Goal: Transaction & Acquisition: Obtain resource

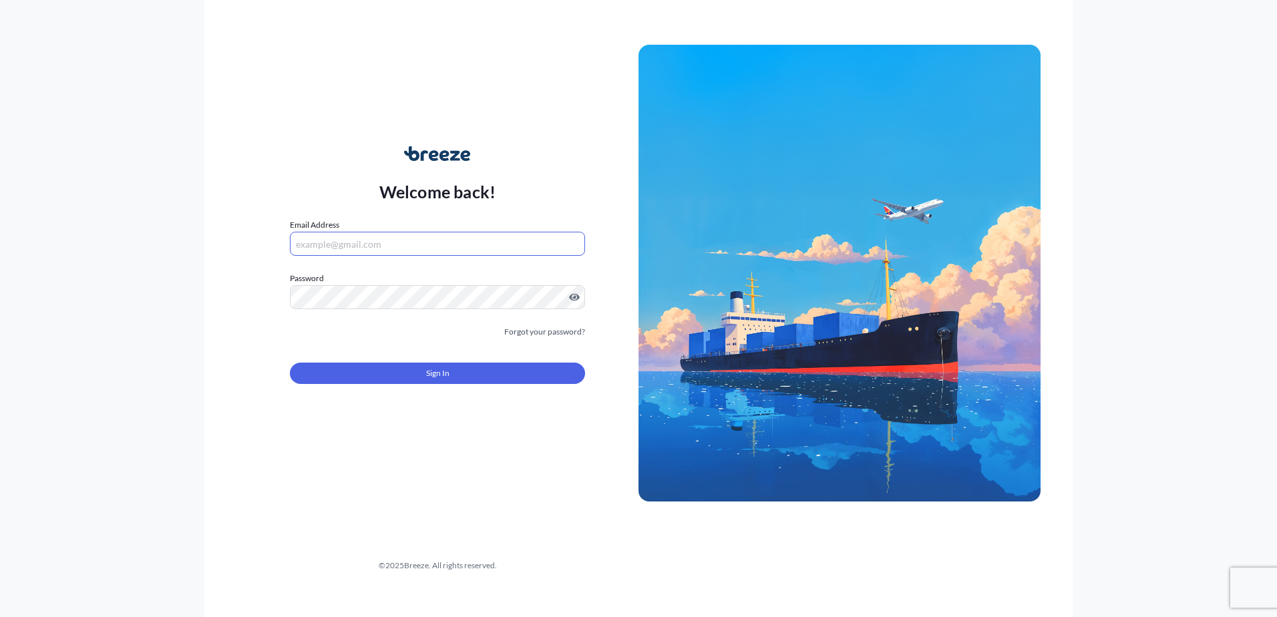
click at [366, 239] on input "Email Address" at bounding box center [437, 244] width 295 height 24
type input "[PERSON_NAME][EMAIL_ADDRESS][DOMAIN_NAME]"
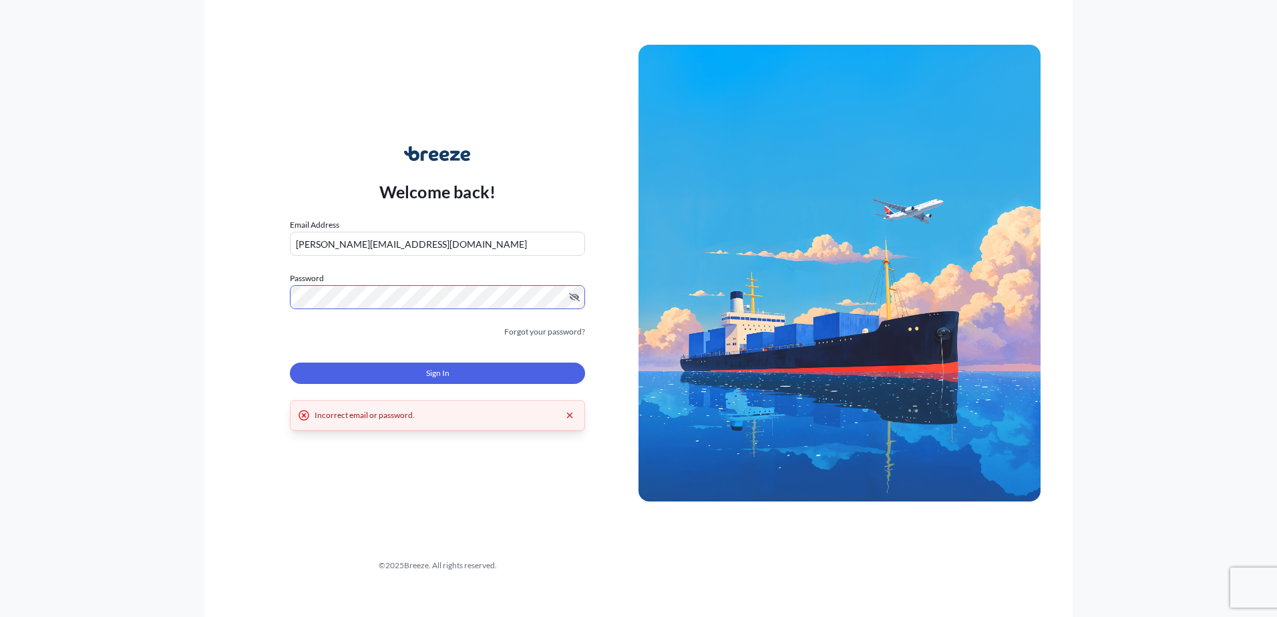
click at [274, 305] on div "Welcome back! Email Address [PERSON_NAME][EMAIL_ADDRESS][DOMAIN_NAME] Password …" at bounding box center [438, 273] width 402 height 307
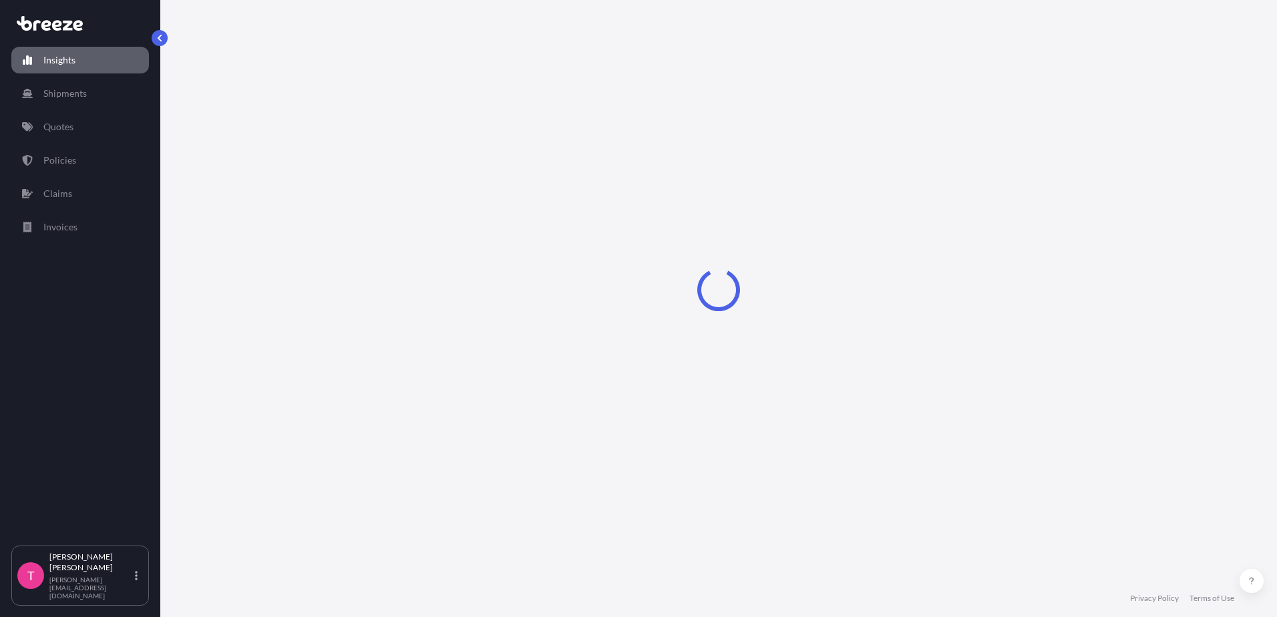
select select "2025"
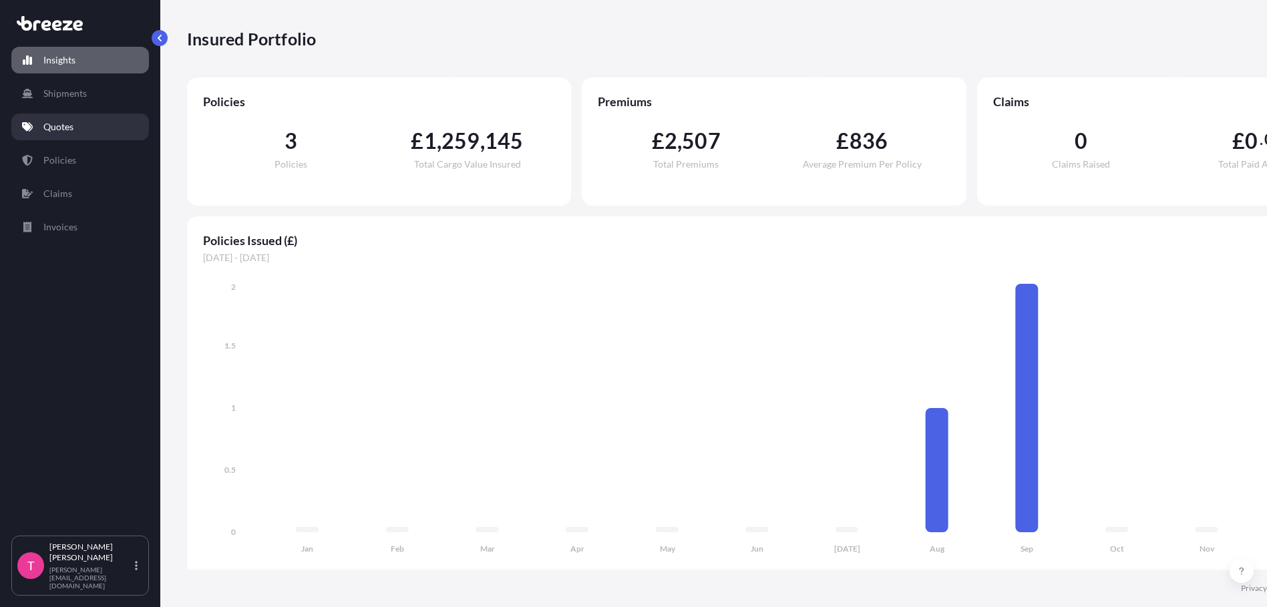
click at [55, 126] on p "Quotes" at bounding box center [58, 126] width 30 height 13
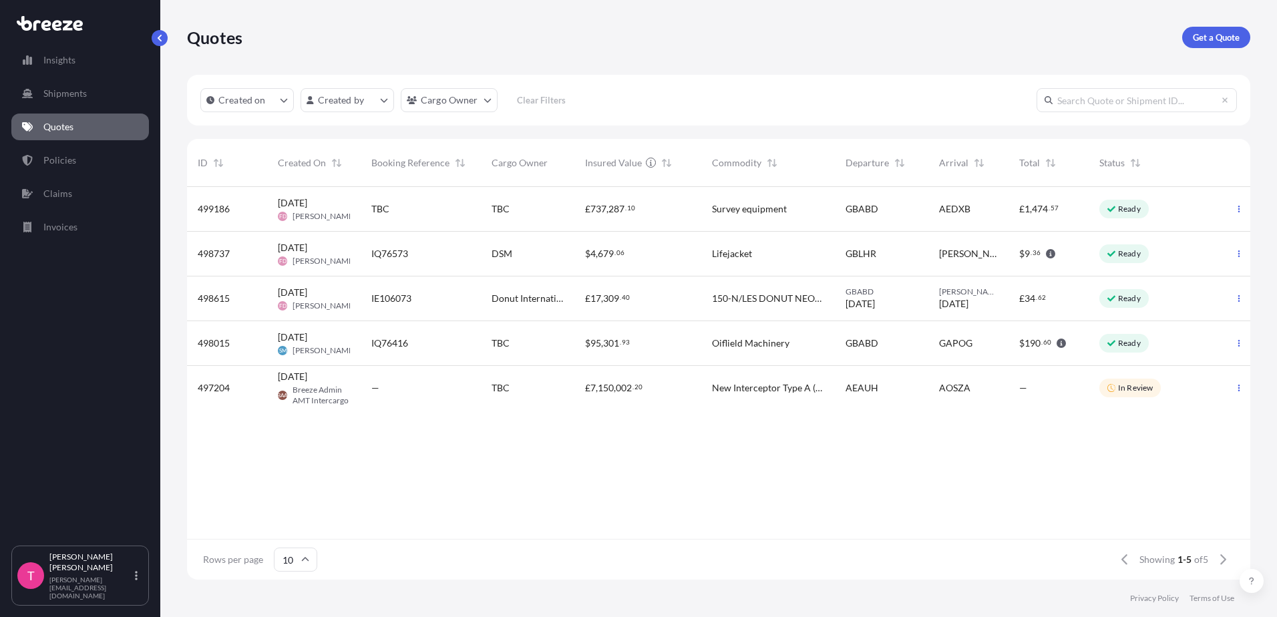
scroll to position [390, 1054]
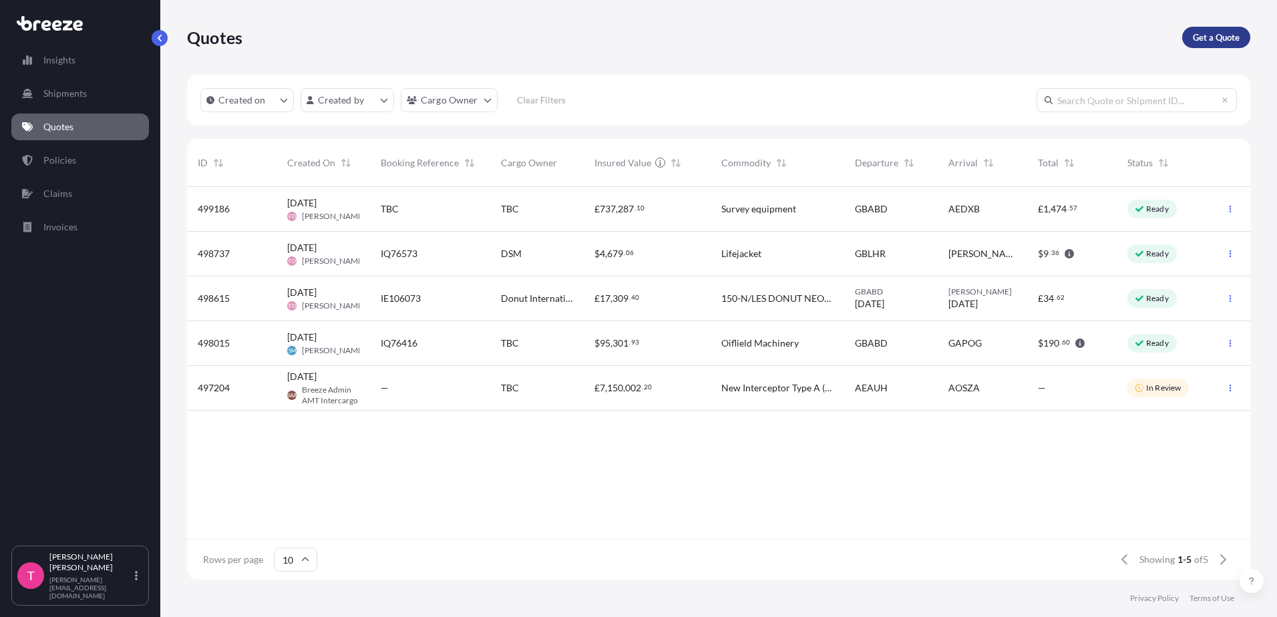
click at [1220, 30] on link "Get a Quote" at bounding box center [1217, 37] width 68 height 21
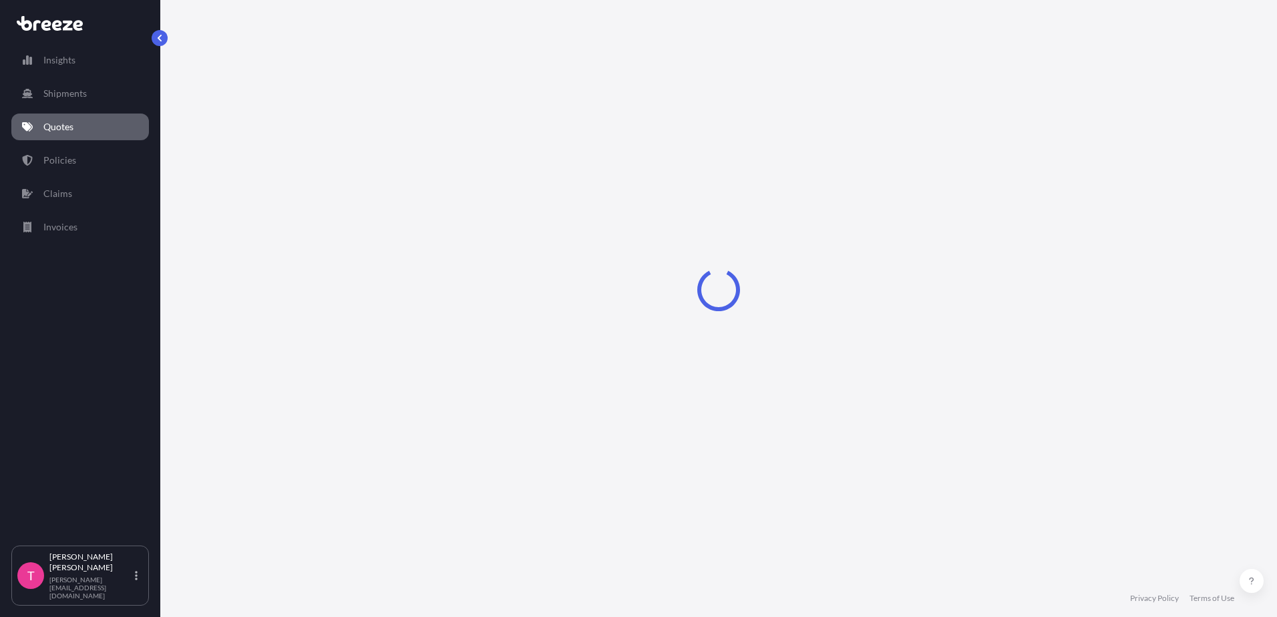
select select "Sea"
select select "1"
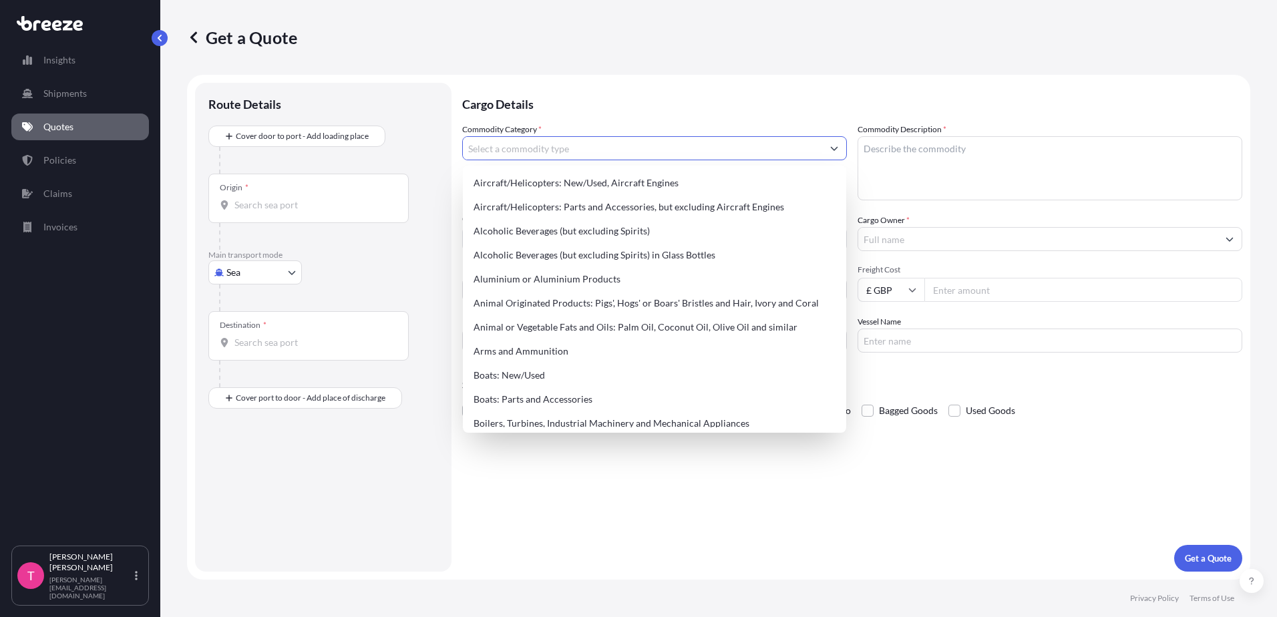
click at [506, 154] on input "Commodity Category *" at bounding box center [642, 148] width 359 height 24
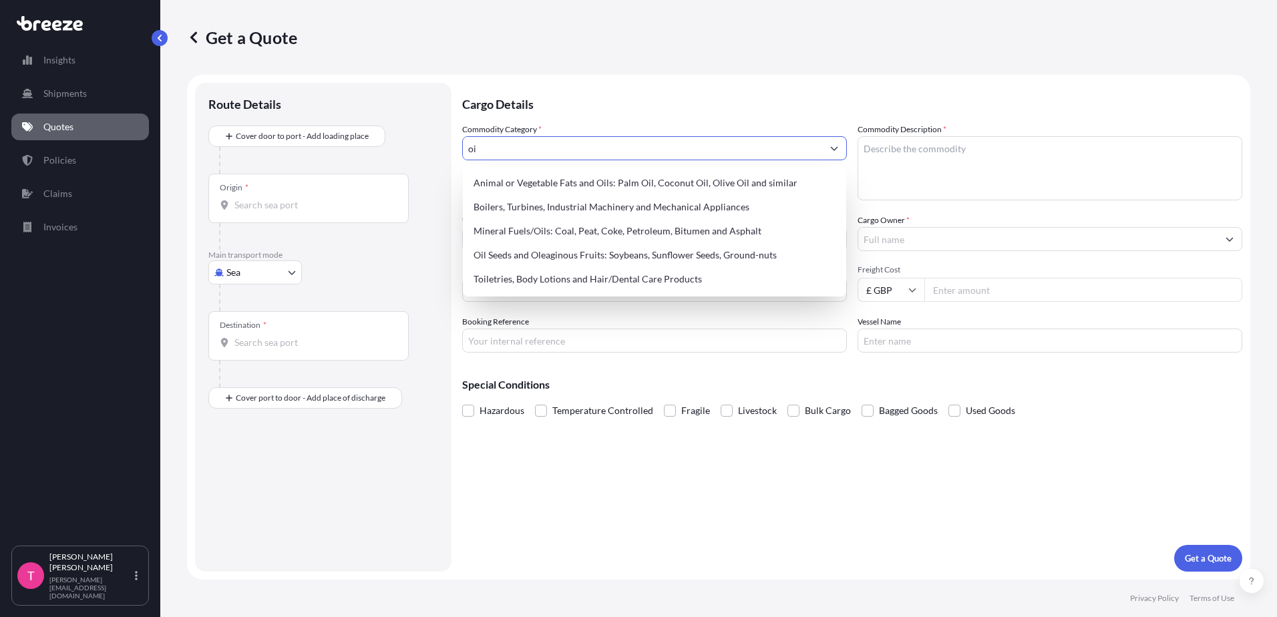
type input "o"
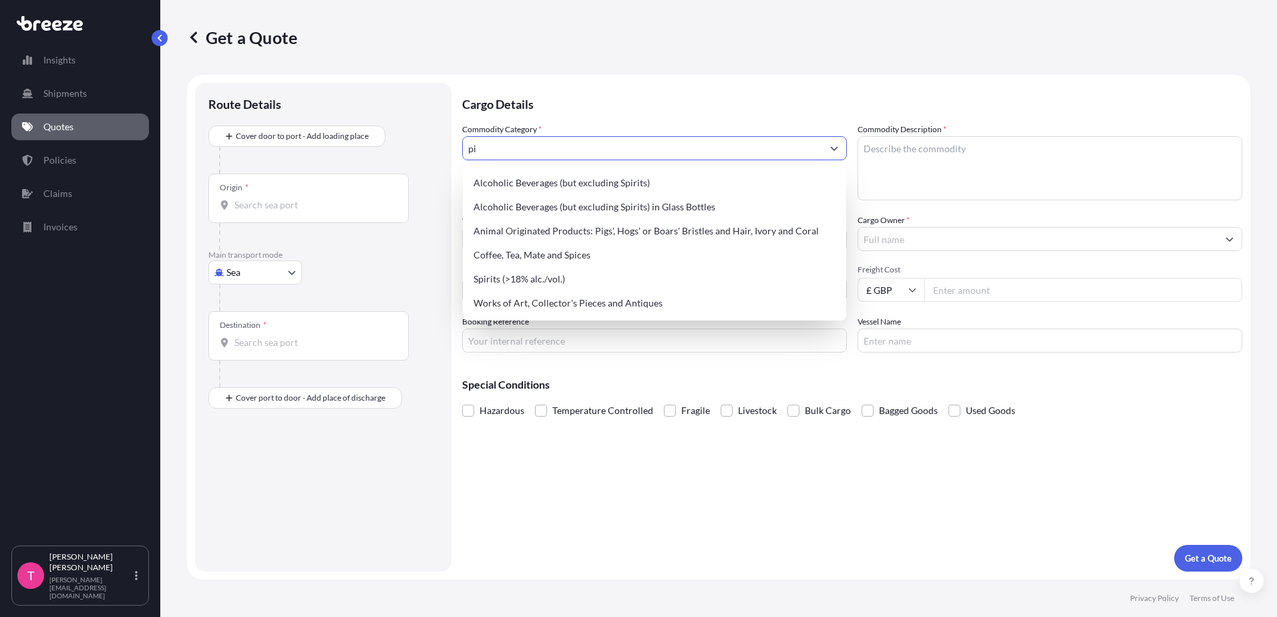
type input "p"
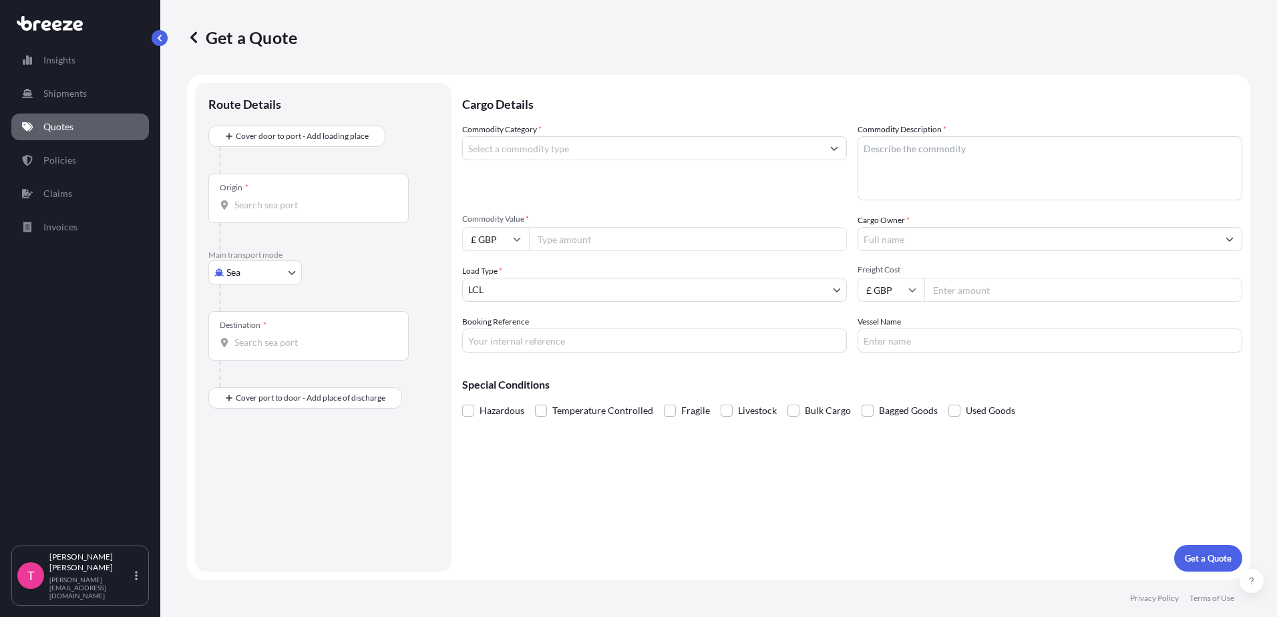
click at [496, 150] on input "Commodity Category *" at bounding box center [642, 148] width 359 height 24
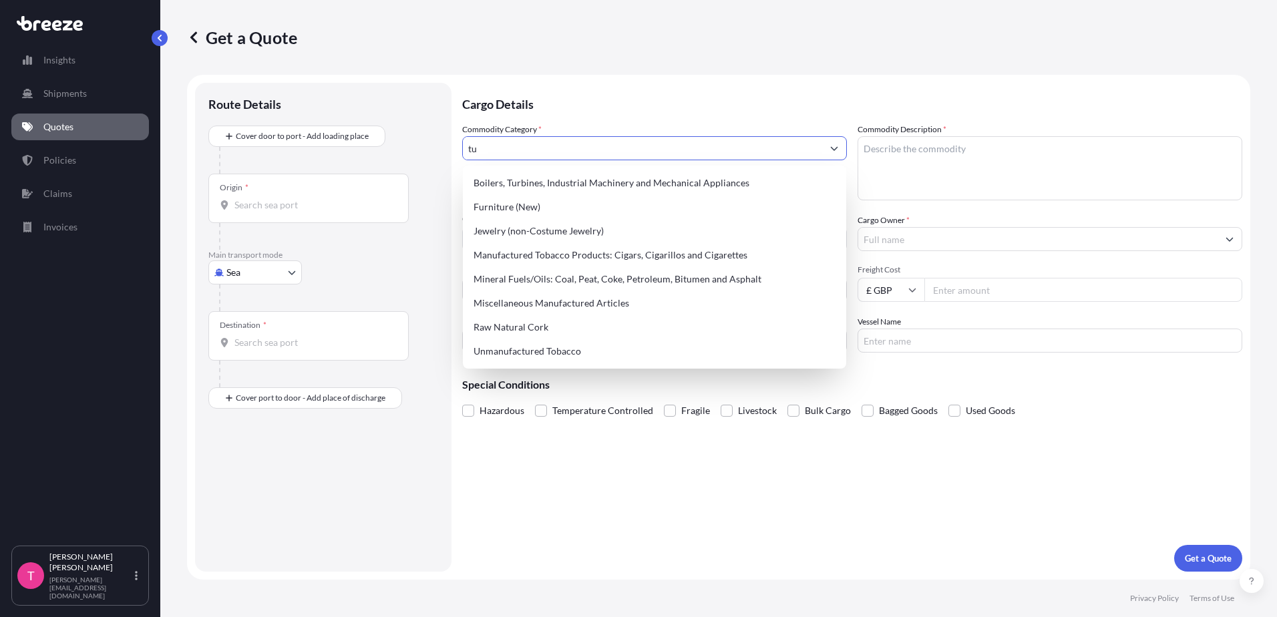
type input "tub"
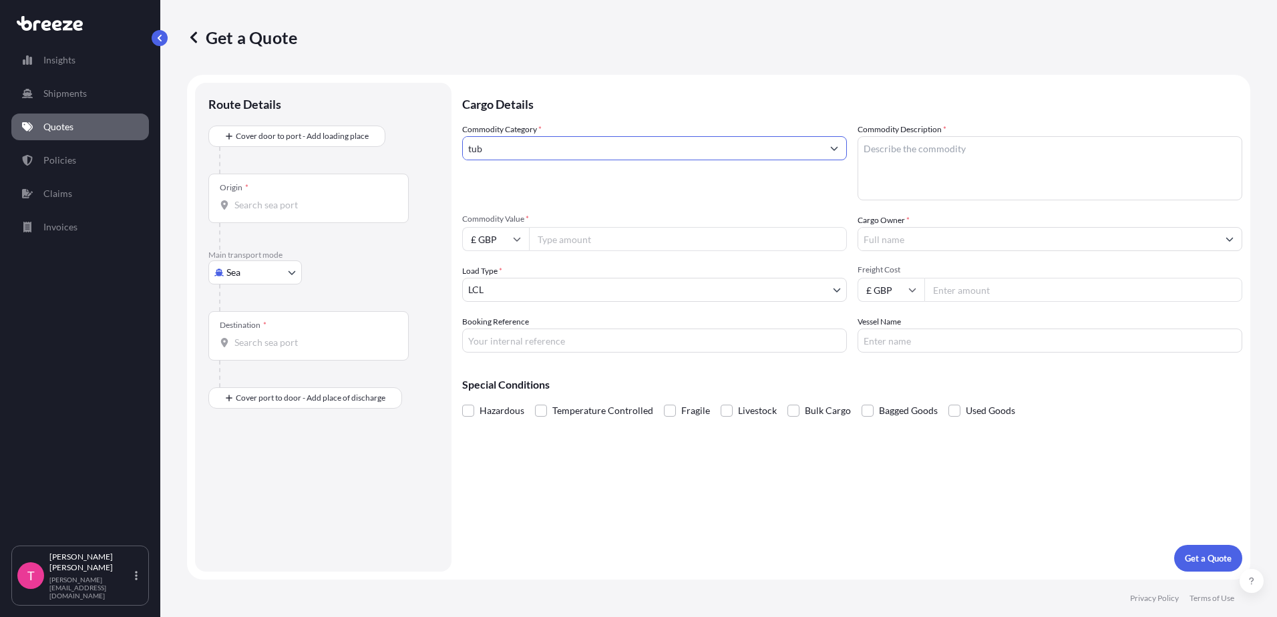
drag, startPoint x: 496, startPoint y: 146, endPoint x: 450, endPoint y: 148, distance: 46.1
click at [450, 148] on form "Route Details Cover door to port - Add loading place Place of loading Road Road…" at bounding box center [719, 327] width 1064 height 505
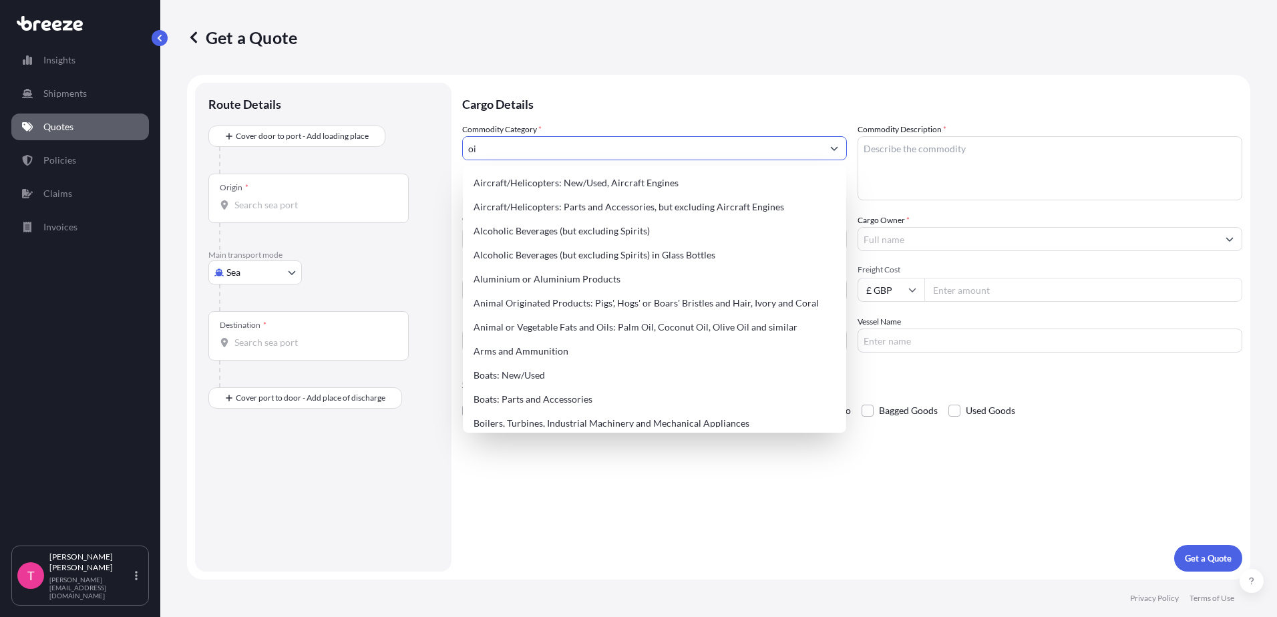
type input "o"
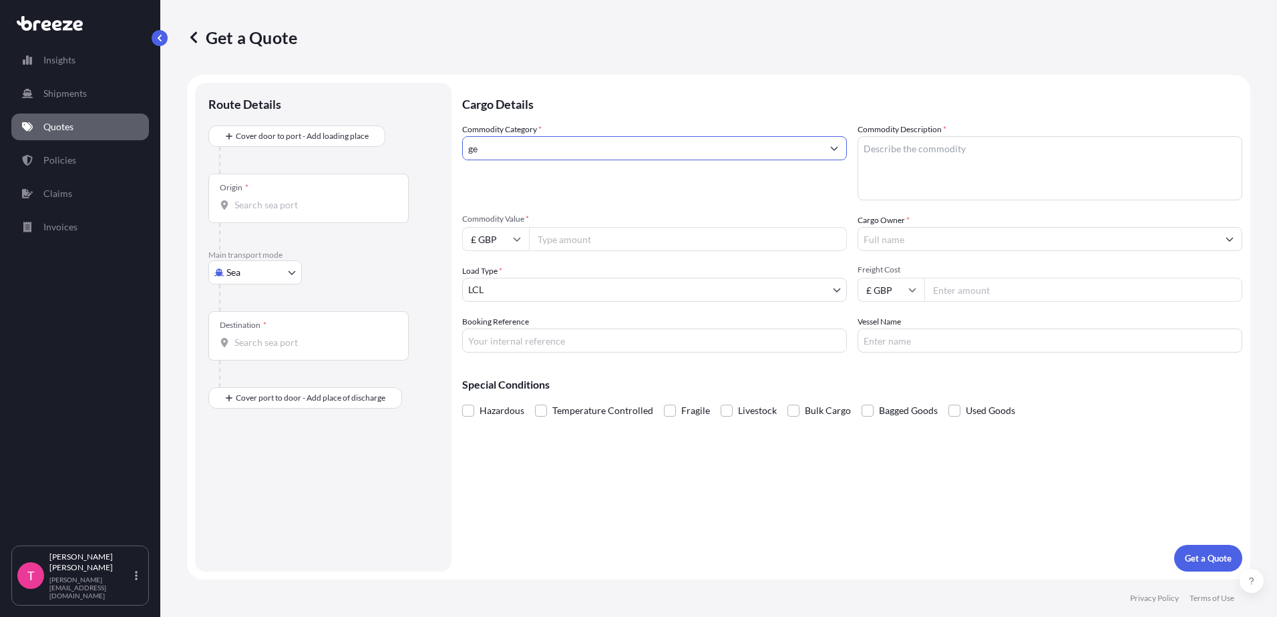
type input "g"
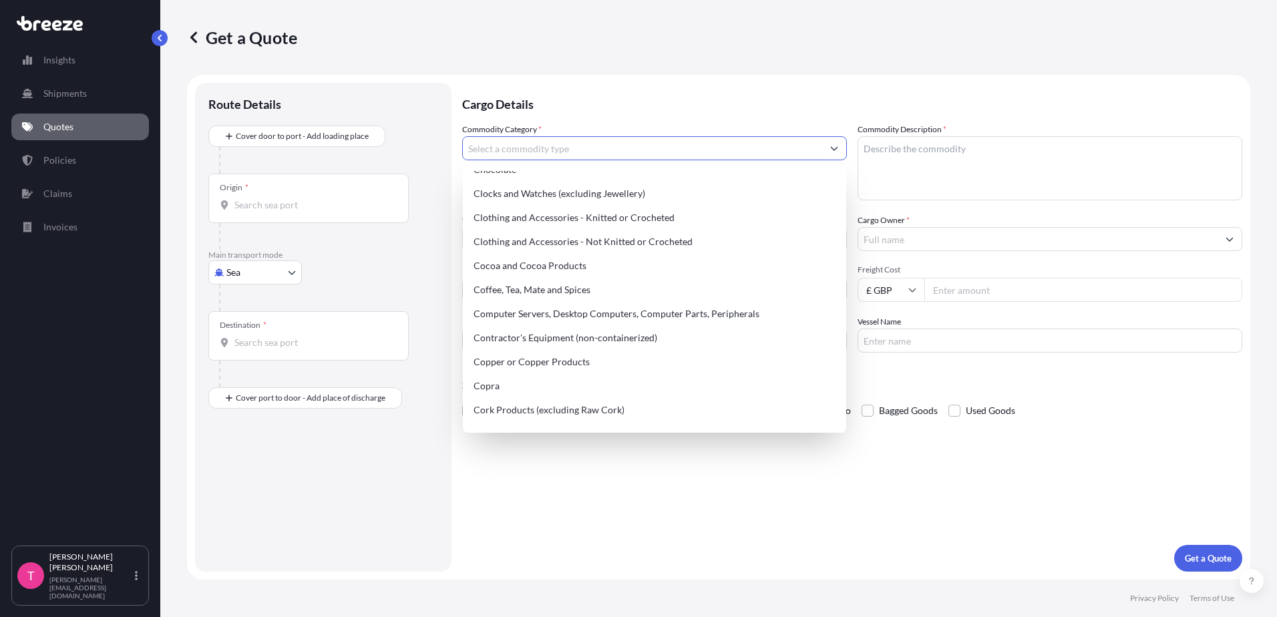
scroll to position [468, 0]
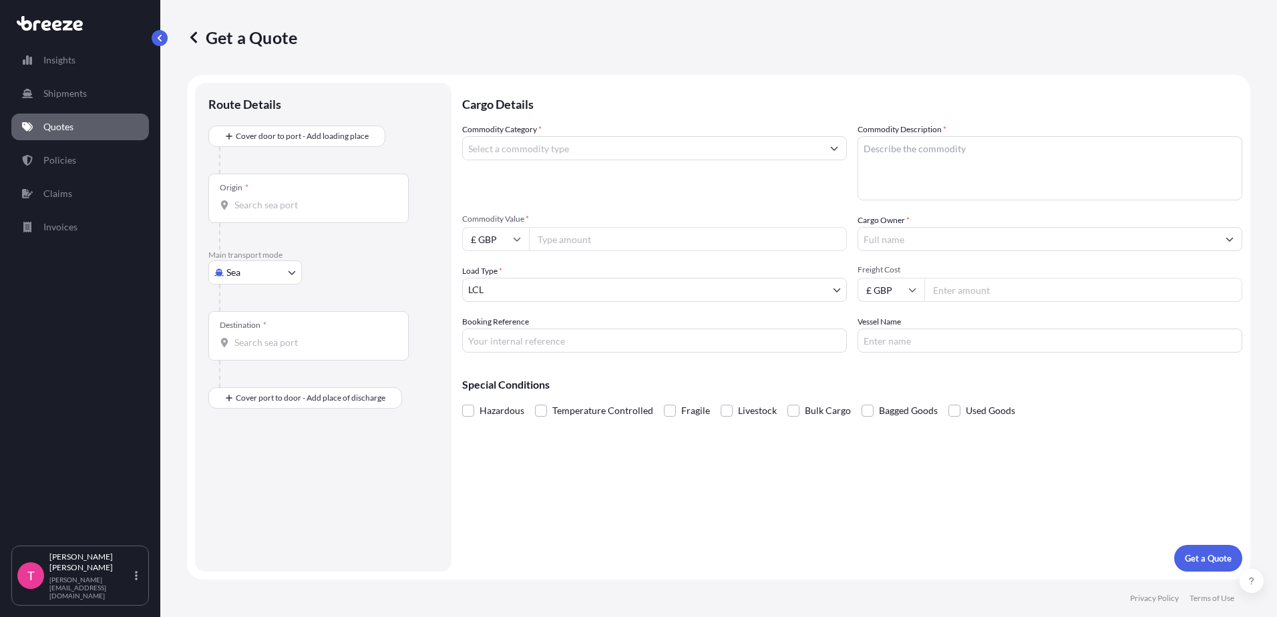
click at [357, 202] on input "Origin *" at bounding box center [314, 204] width 158 height 13
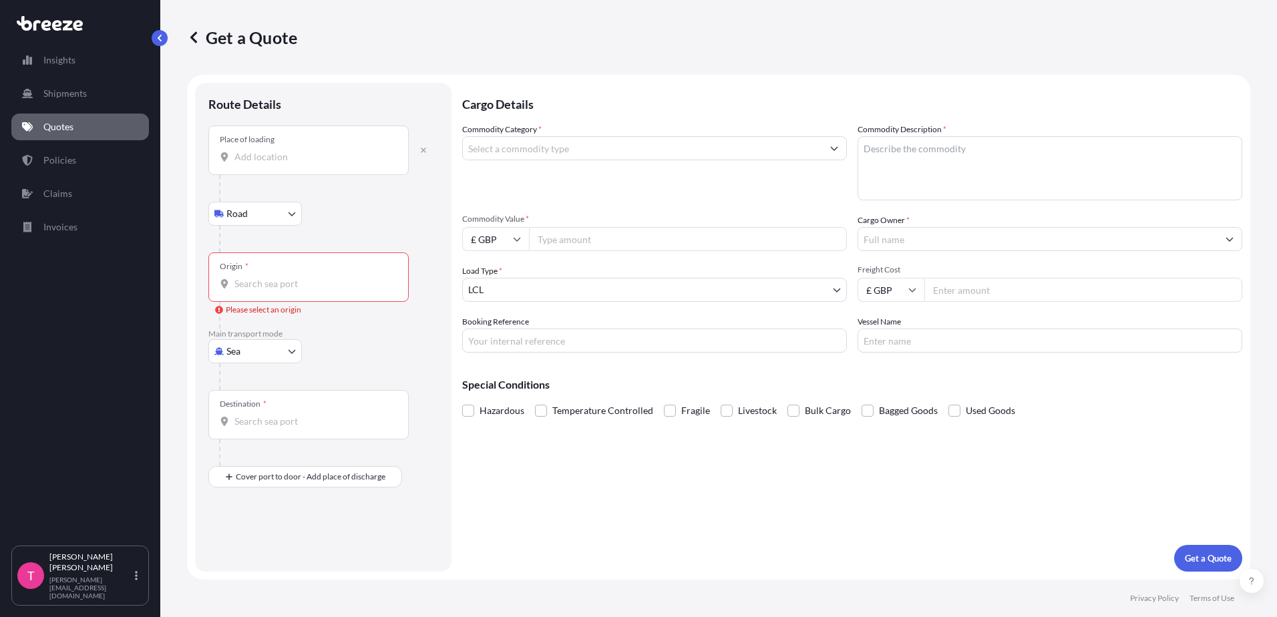
click at [249, 155] on input "Place of loading" at bounding box center [314, 156] width 158 height 13
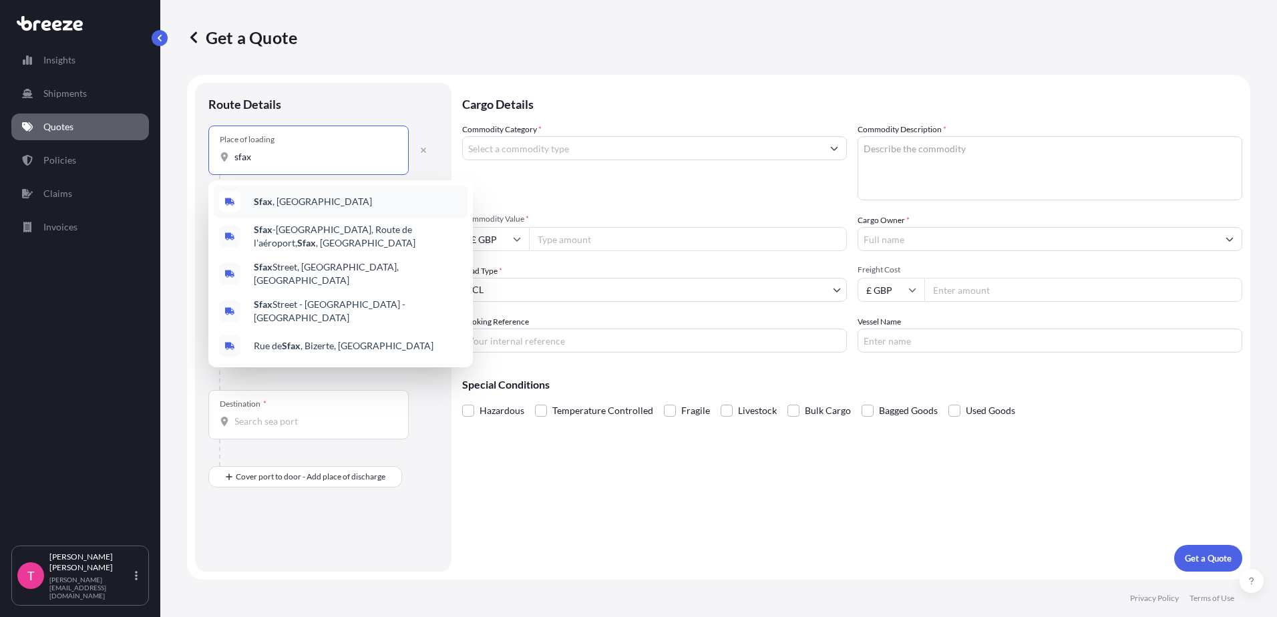
click at [253, 204] on div "Sfax , [GEOGRAPHIC_DATA]" at bounding box center [341, 202] width 254 height 32
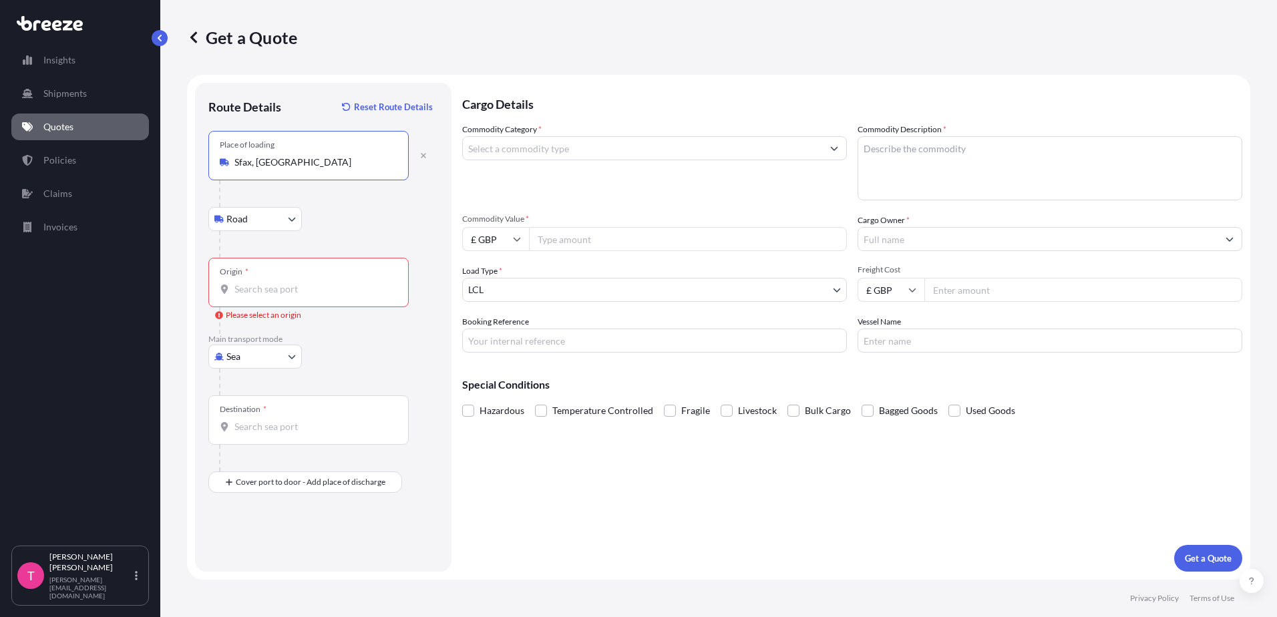
type input "Sfax, [GEOGRAPHIC_DATA]"
click at [290, 217] on body "5 options available. Insights Shipments Quotes Policies Claims Invoices T [PERS…" at bounding box center [638, 308] width 1277 height 617
click at [257, 255] on div "Road" at bounding box center [255, 254] width 83 height 24
click at [249, 287] on input "Origin * Please select an origin" at bounding box center [314, 289] width 158 height 13
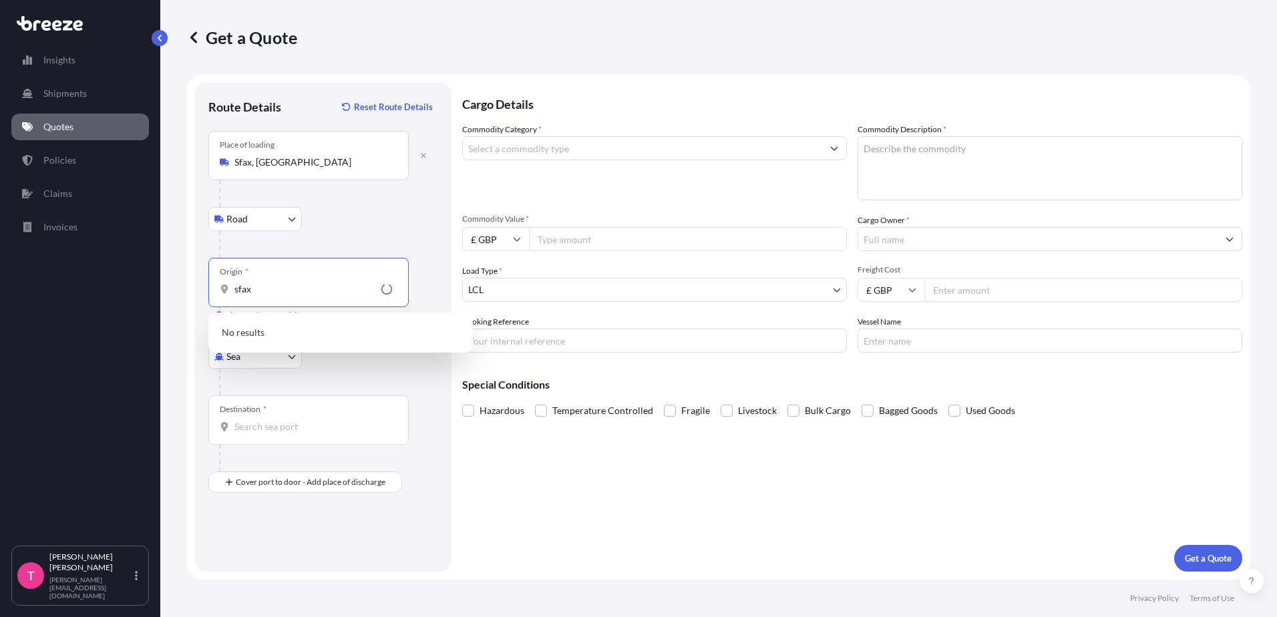
type input "sfax"
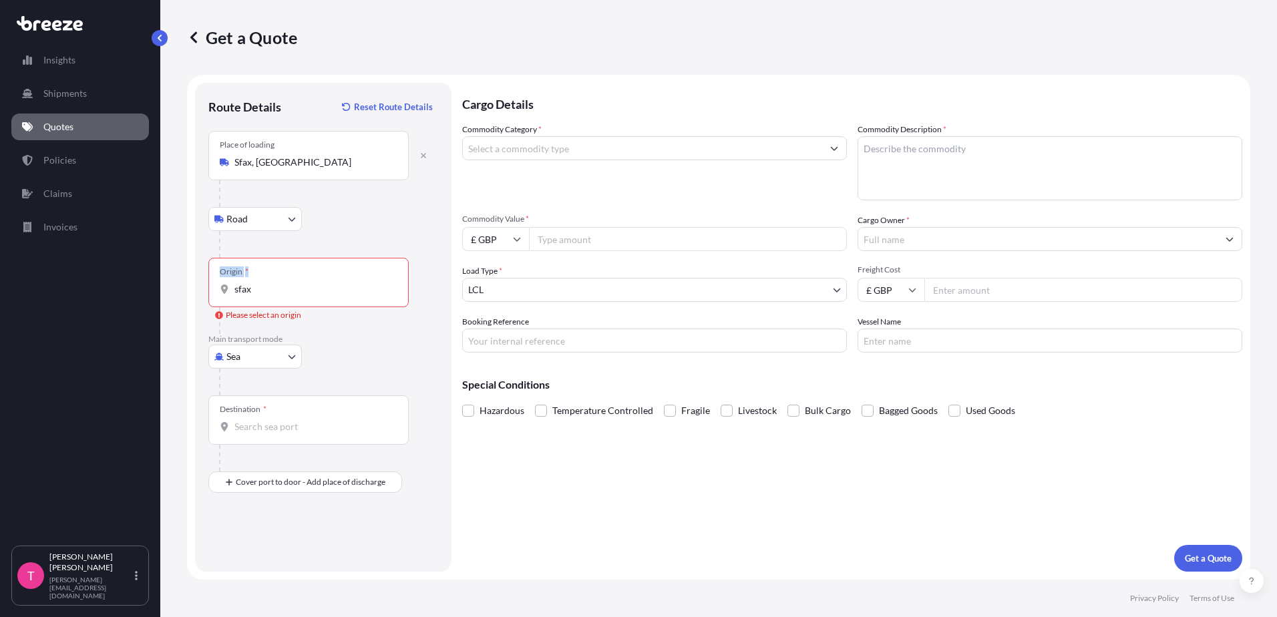
drag, startPoint x: 261, startPoint y: 296, endPoint x: 205, endPoint y: 295, distance: 55.5
click at [205, 295] on div "Route Details Reset Route Details Place of loading Sfax, [GEOGRAPHIC_DATA] Road…" at bounding box center [323, 327] width 257 height 489
drag, startPoint x: 205, startPoint y: 295, endPoint x: 261, endPoint y: 289, distance: 56.4
click at [262, 289] on input "sfax" at bounding box center [314, 289] width 158 height 13
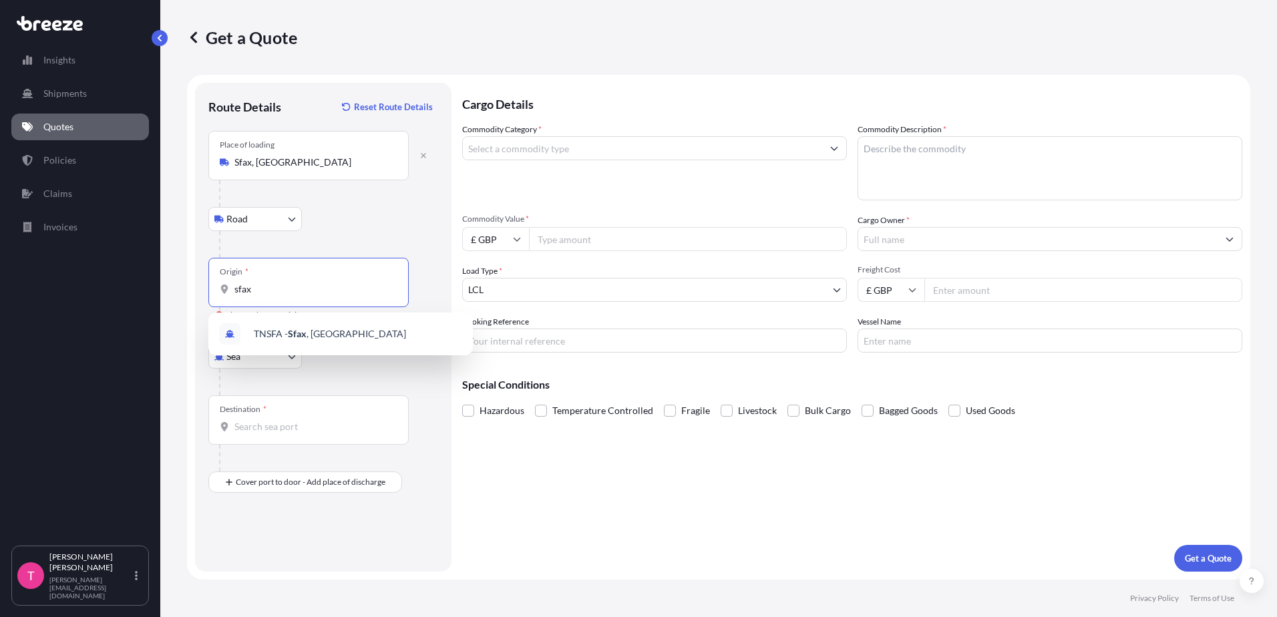
drag, startPoint x: 255, startPoint y: 291, endPoint x: 220, endPoint y: 291, distance: 34.7
click at [220, 291] on div "sfax" at bounding box center [309, 289] width 178 height 13
type input "TNSFA - Sfax, [GEOGRAPHIC_DATA]"
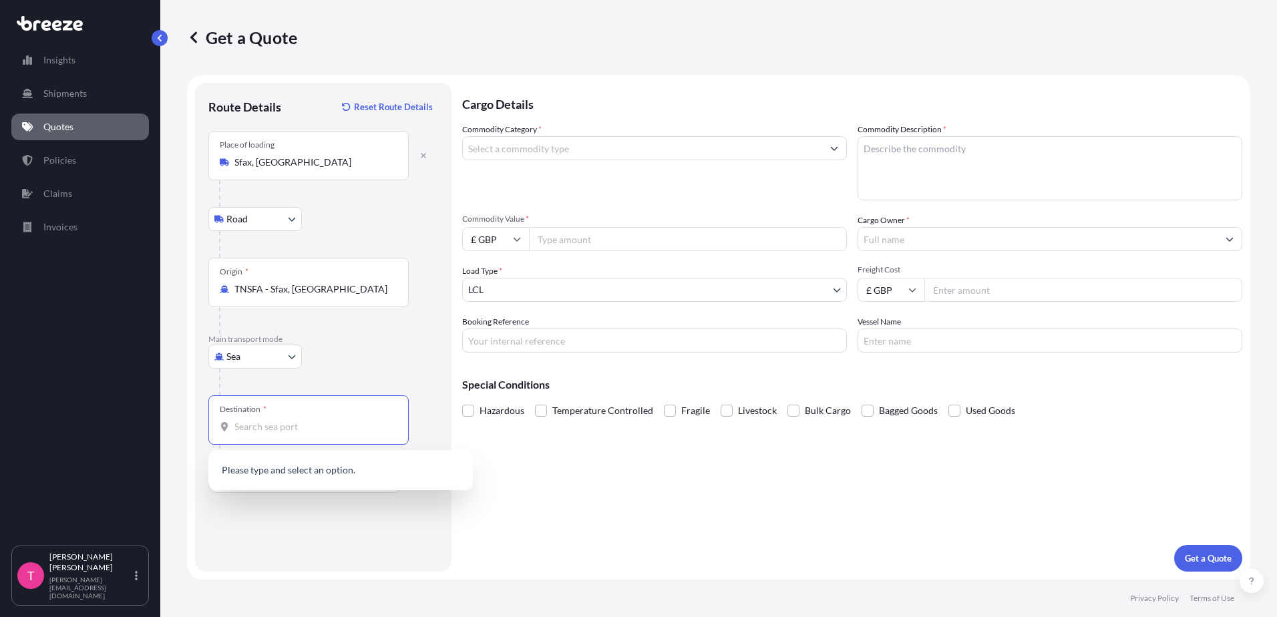
click at [277, 427] on input "Destination *" at bounding box center [314, 426] width 158 height 13
click at [278, 475] on span "GAPOG - [GEOGRAPHIC_DATA], [GEOGRAPHIC_DATA]" at bounding box center [346, 471] width 184 height 13
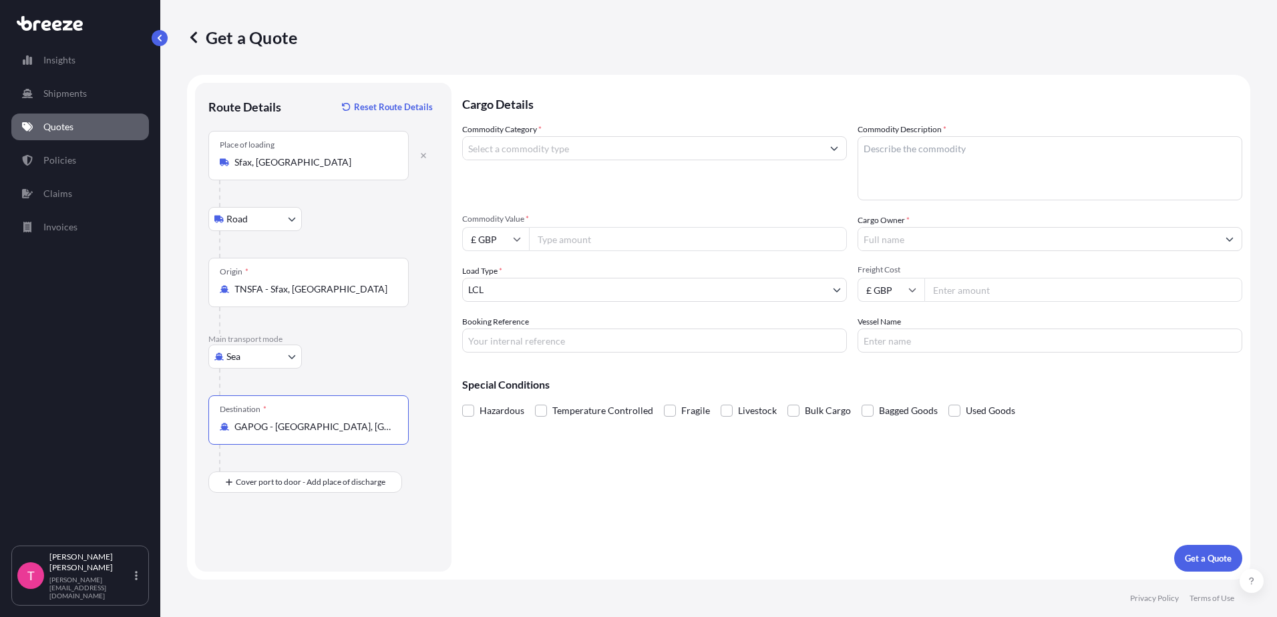
type input "GAPOG - [GEOGRAPHIC_DATA], [GEOGRAPHIC_DATA]"
click at [877, 150] on textarea "Commodity Description *" at bounding box center [1050, 168] width 385 height 64
type textarea "t"
type textarea "TUBING PUP JOINTS AS PER CI 1141 & 1140"
click at [522, 236] on input "£ GBP" at bounding box center [495, 239] width 67 height 24
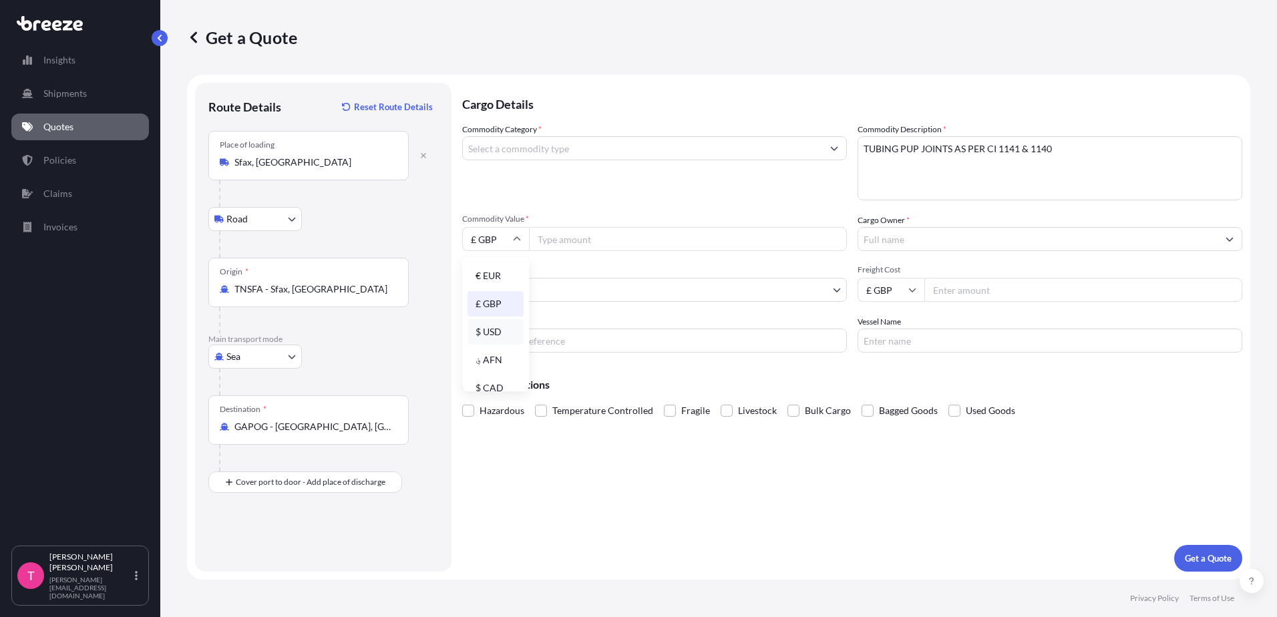
click at [489, 334] on div "$ USD" at bounding box center [496, 331] width 56 height 25
type input "$ USD"
click at [549, 241] on input "Commodity Value *" at bounding box center [688, 239] width 318 height 24
type input "114452.1"
click at [879, 237] on input "Cargo Owner *" at bounding box center [1038, 239] width 359 height 24
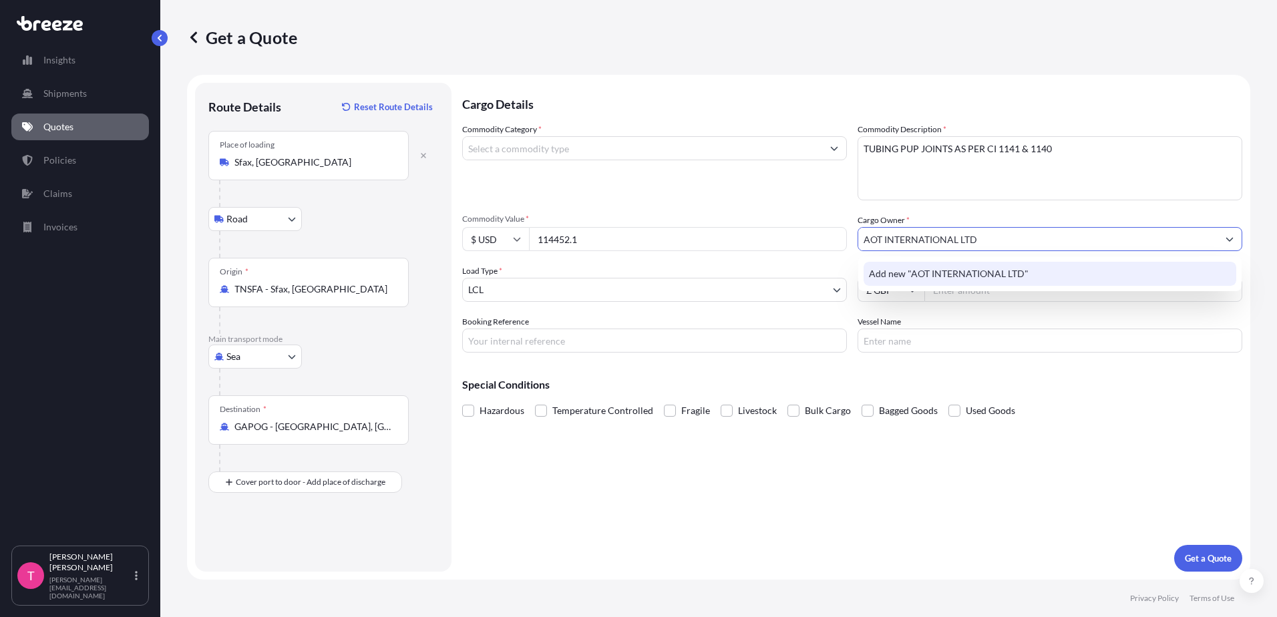
click at [945, 273] on span "Add new "AOT INTERNATIONAL LTD"" at bounding box center [949, 273] width 160 height 13
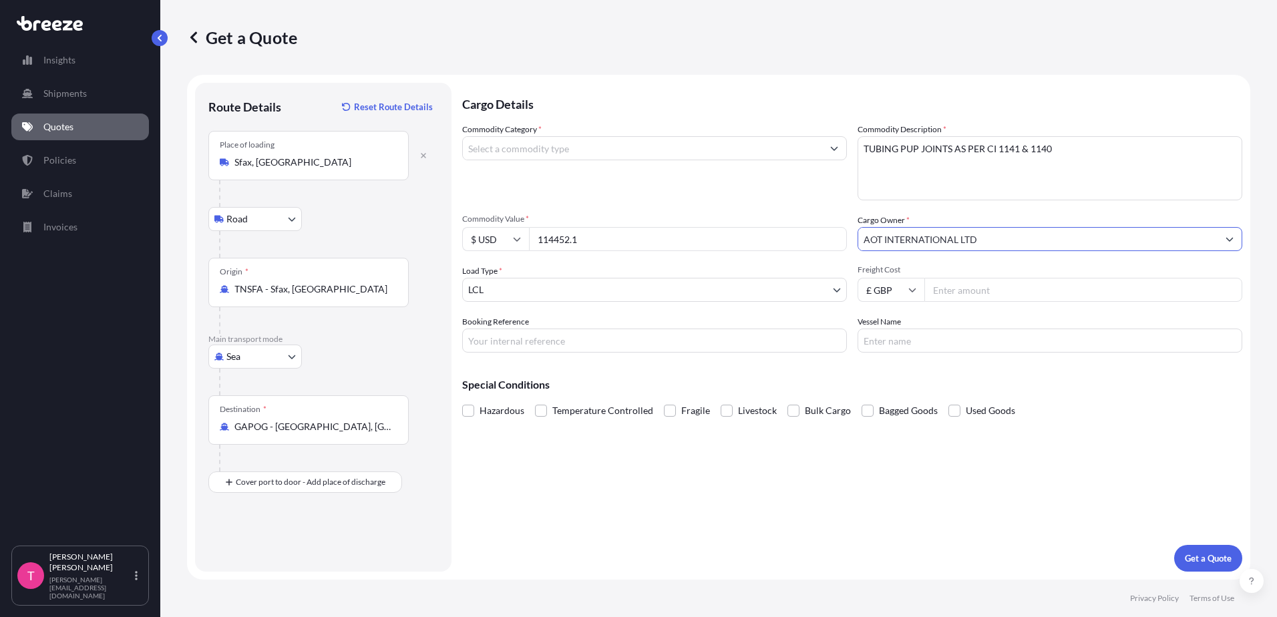
type input "AOT INTERNATIONAL LTD"
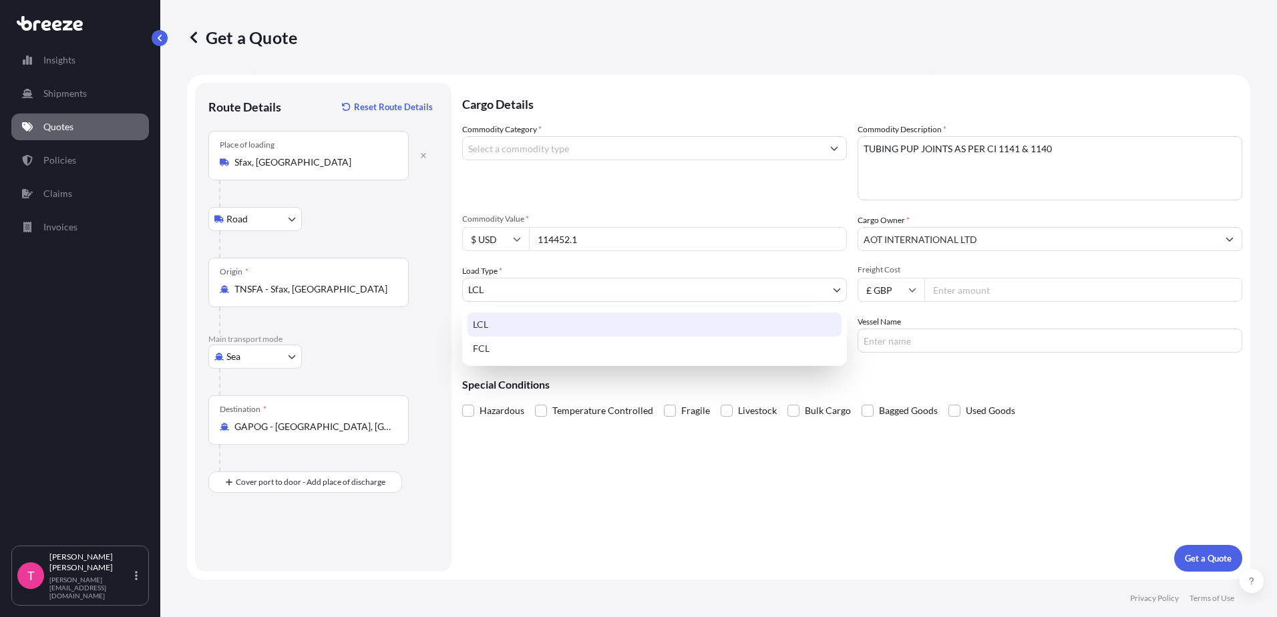
click at [833, 292] on body "Insights Shipments Quotes Policies Claims Invoices T [PERSON_NAME] [PERSON_NAME…" at bounding box center [638, 308] width 1277 height 617
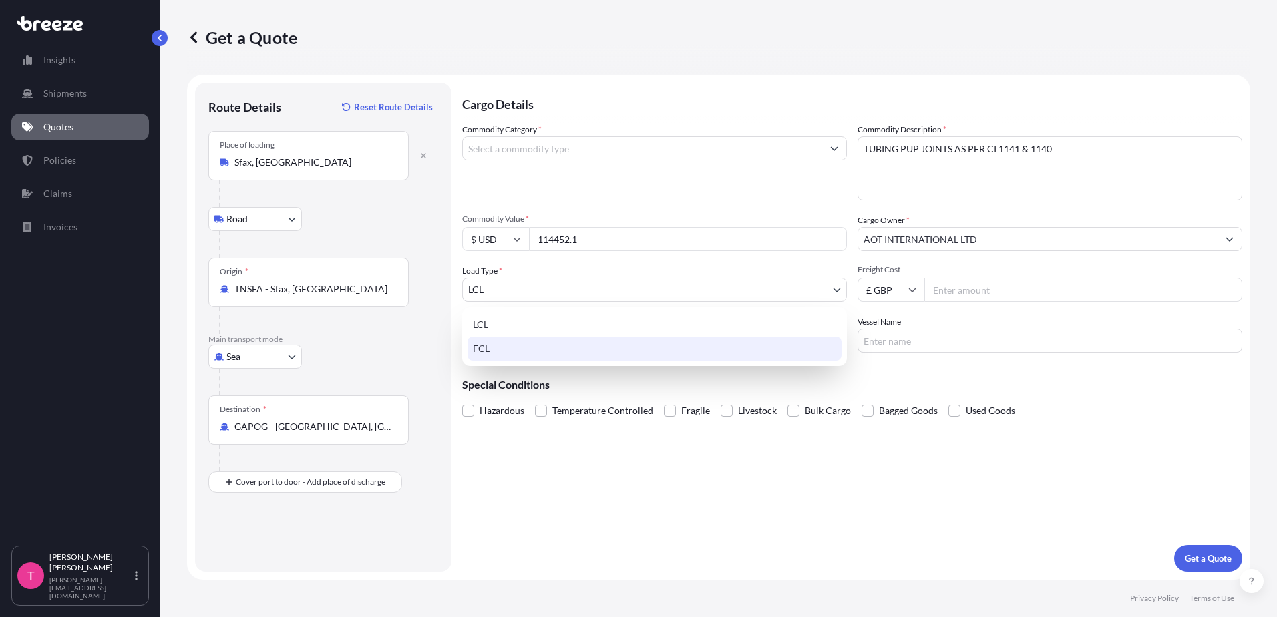
click at [510, 351] on div "FCL" at bounding box center [655, 349] width 374 height 24
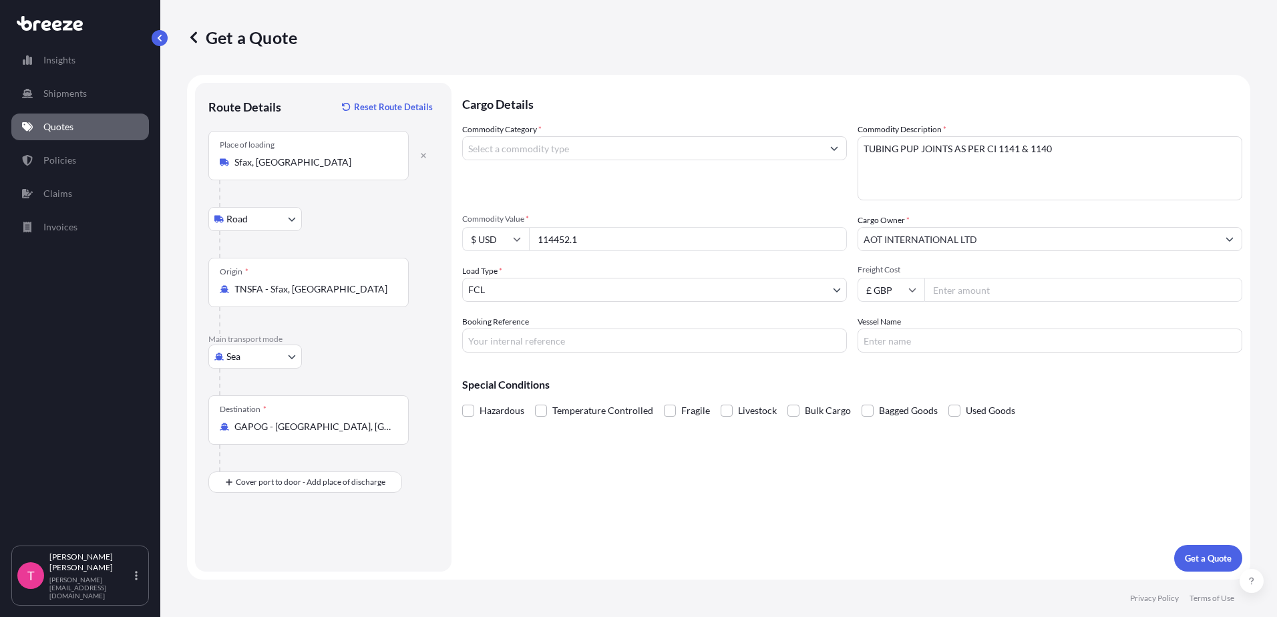
click at [909, 291] on icon at bounding box center [913, 290] width 8 height 8
click at [885, 381] on div "$ USD" at bounding box center [891, 382] width 56 height 25
type input "$ USD"
click at [955, 290] on input "Freight Cost" at bounding box center [1084, 290] width 318 height 24
type input "4554.8"
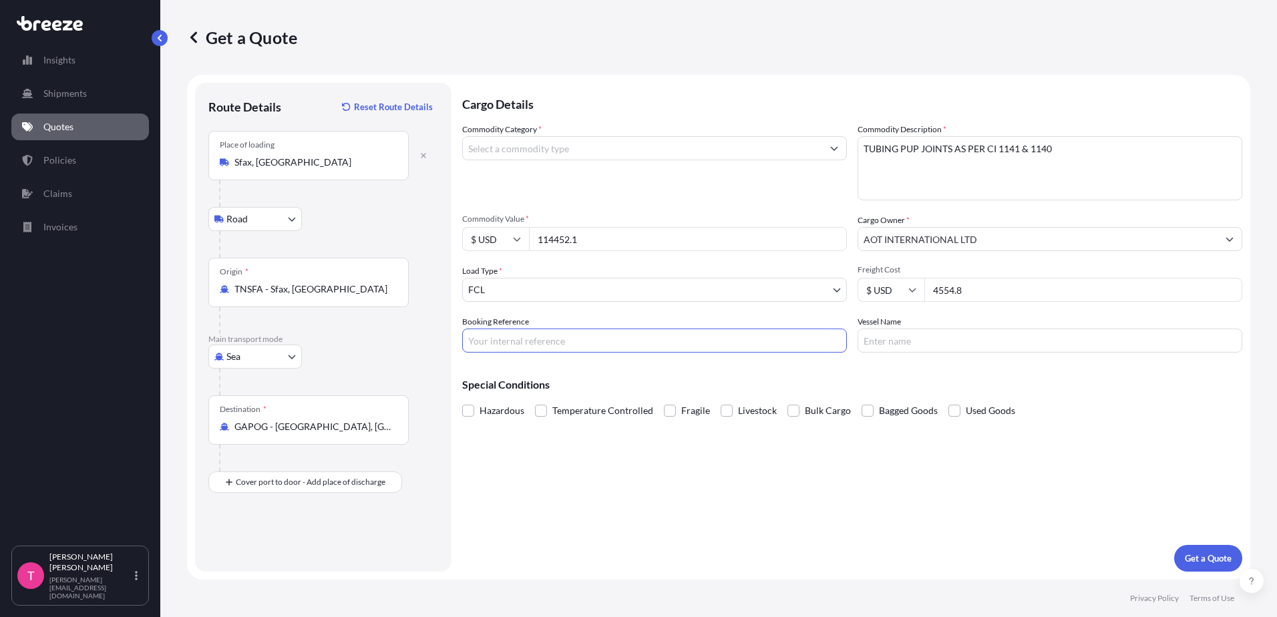
click at [568, 337] on input "Booking Reference" at bounding box center [654, 341] width 385 height 24
type input "IE106056"
click at [934, 349] on input "Vessel Name" at bounding box center [1050, 341] width 385 height 24
paste input "CMA CGM BASTELICA"
type input "CMA CGM BASTELICA"
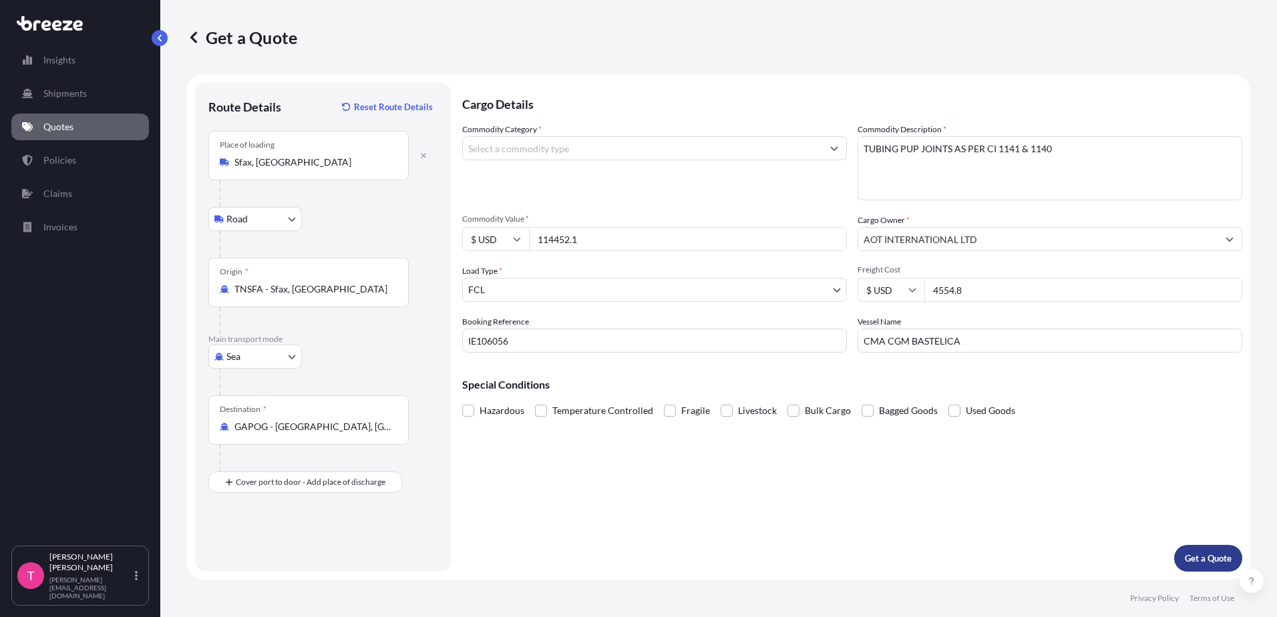
click at [1209, 556] on p "Get a Quote" at bounding box center [1208, 558] width 47 height 13
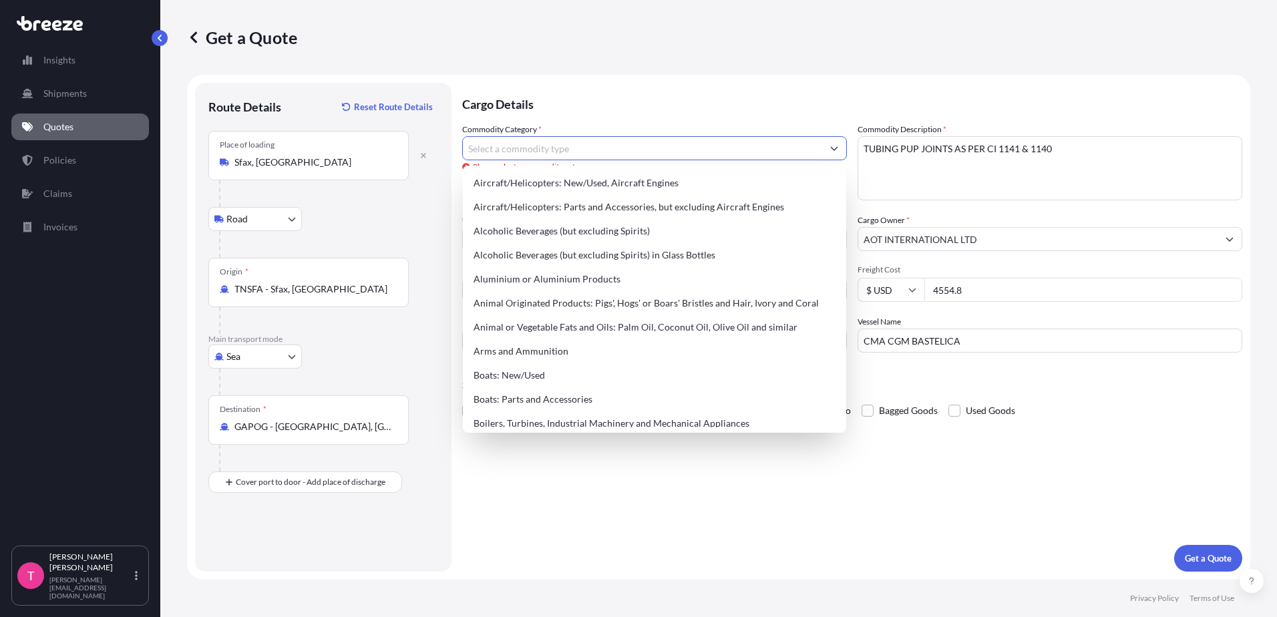
click at [836, 147] on icon "Show suggestions" at bounding box center [834, 148] width 8 height 8
click at [656, 144] on input "Commodity Category *" at bounding box center [642, 148] width 359 height 24
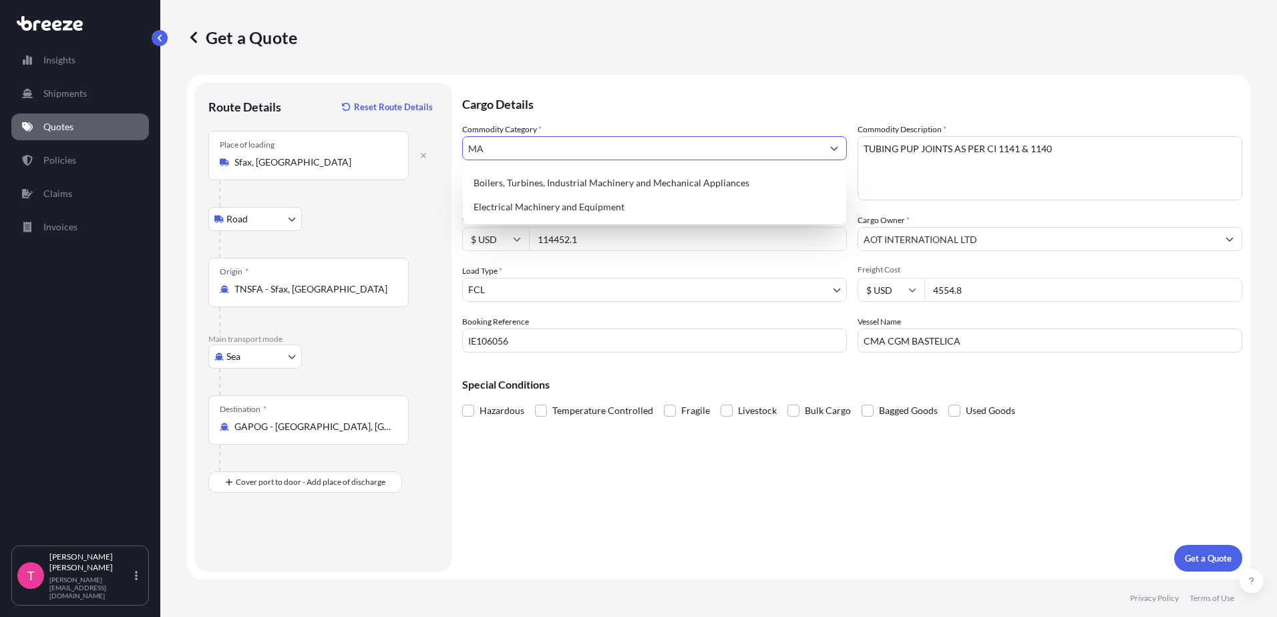
type input "M"
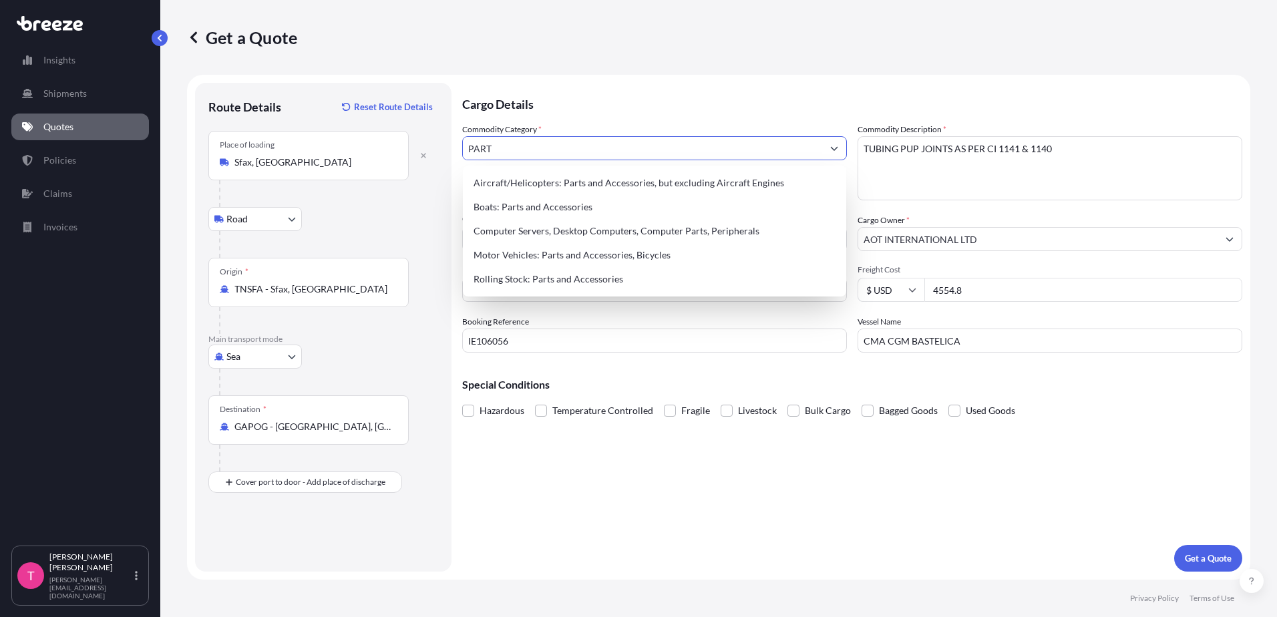
type input "PARTS"
drag, startPoint x: 498, startPoint y: 156, endPoint x: 453, endPoint y: 155, distance: 45.4
click at [453, 155] on form "Route Details Reset Route Details Place of loading Sfax, [GEOGRAPHIC_DATA] Road…" at bounding box center [719, 327] width 1064 height 505
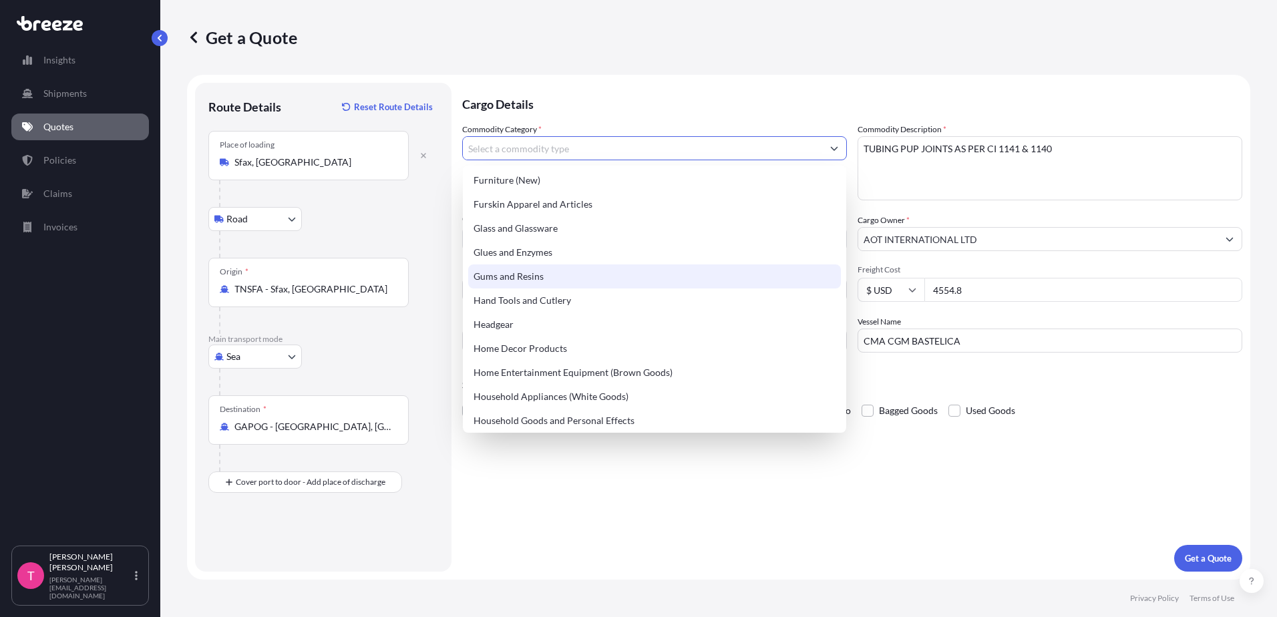
scroll to position [1136, 0]
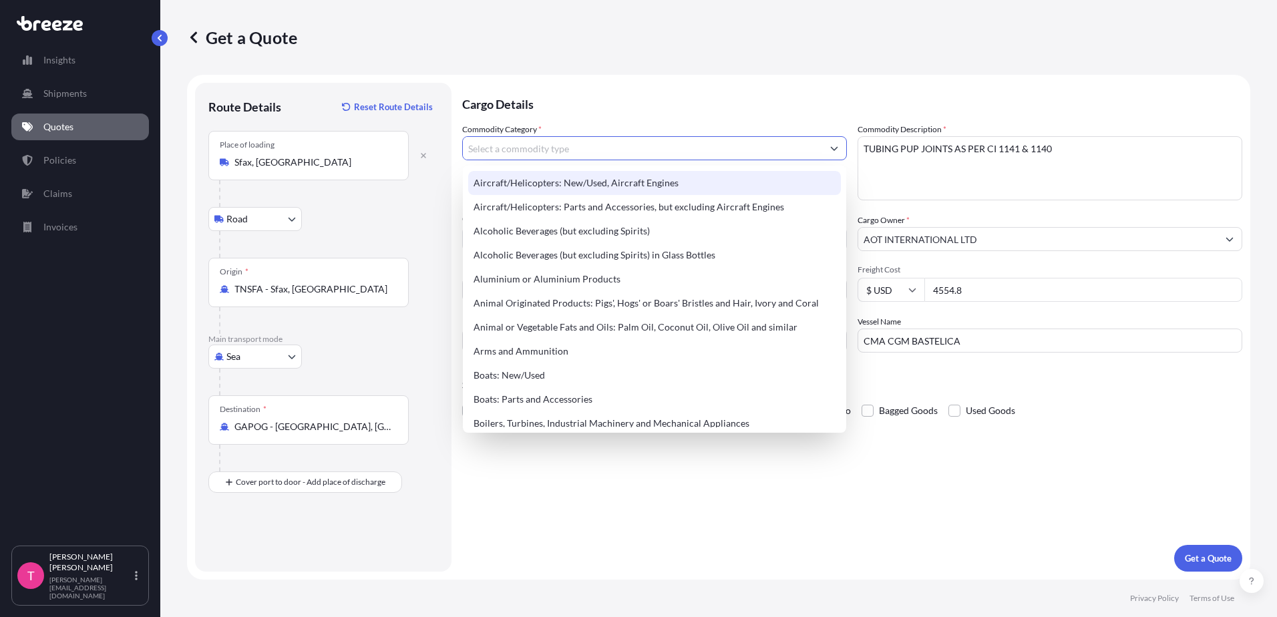
click at [565, 140] on input "Commodity Category *" at bounding box center [642, 148] width 359 height 24
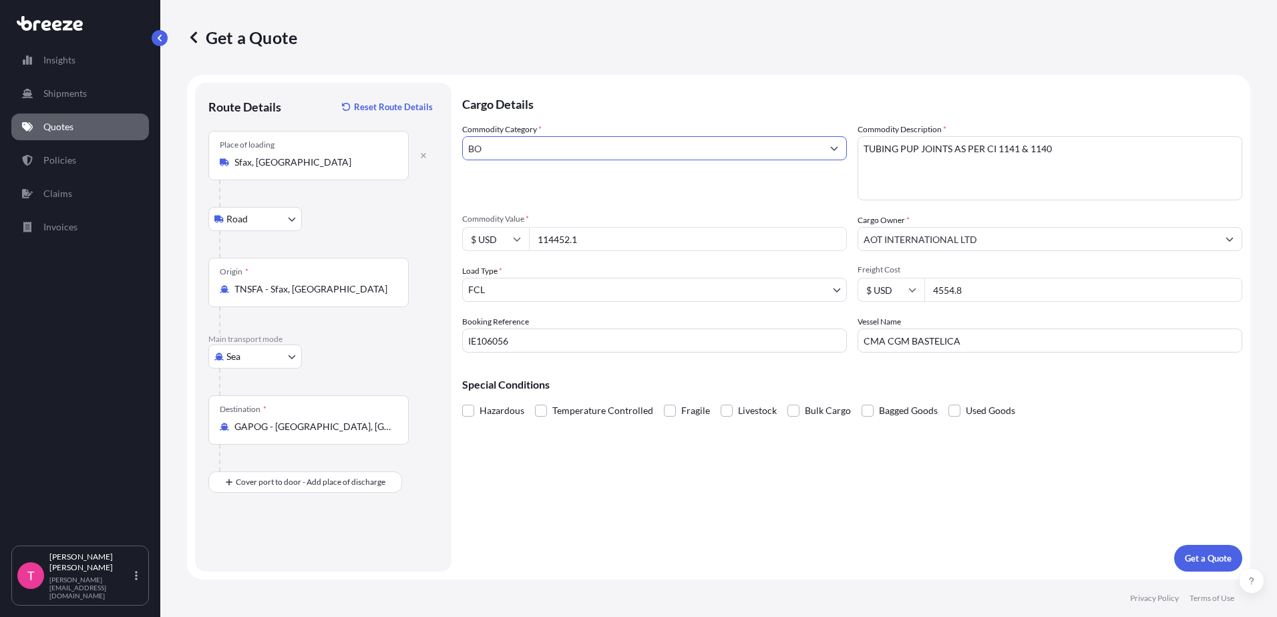
type input "B"
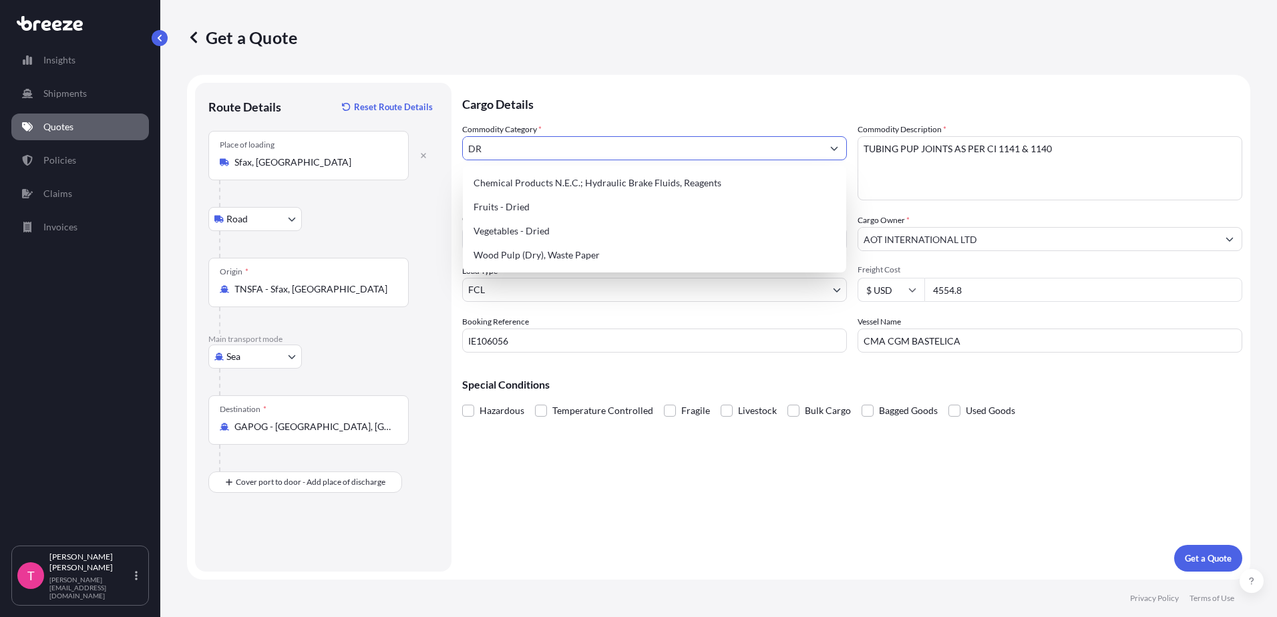
type input "D"
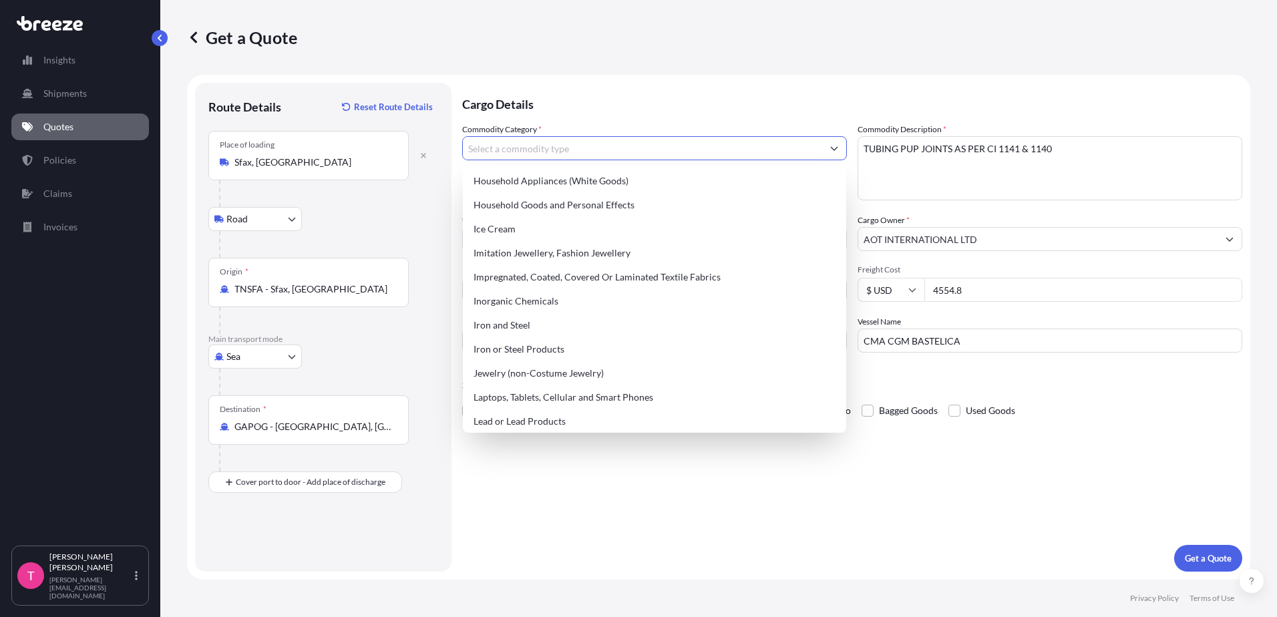
scroll to position [1336, 0]
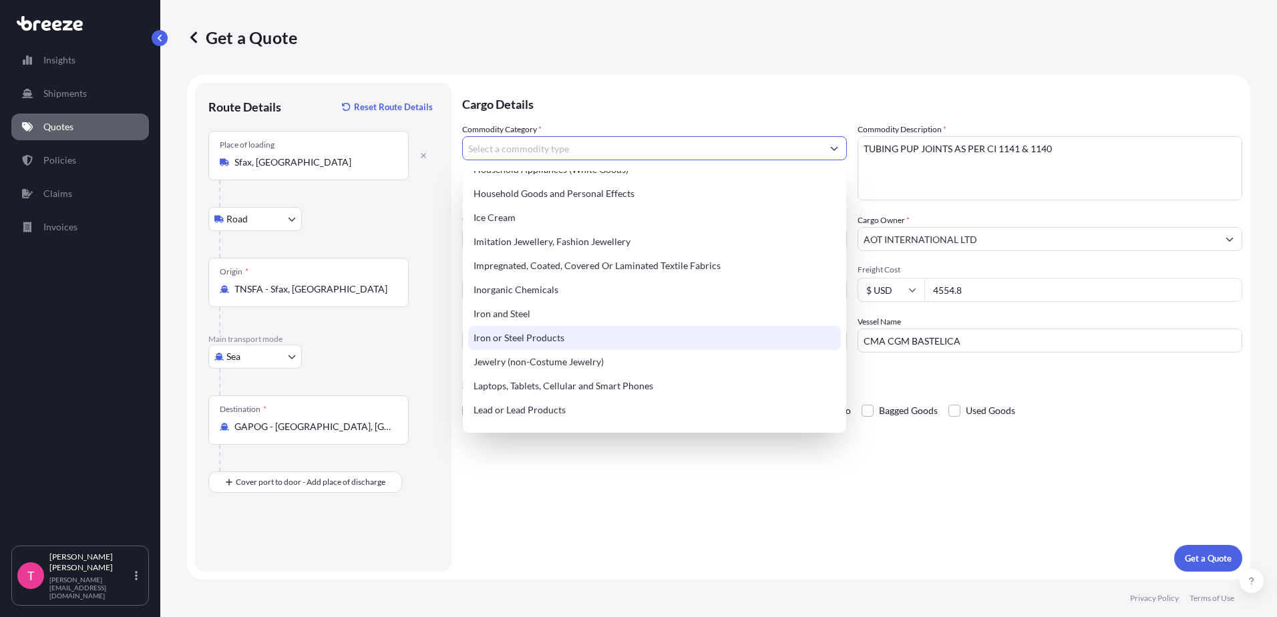
click at [514, 338] on div "Iron or Steel Products" at bounding box center [654, 338] width 373 height 24
type input "Iron or Steel Products"
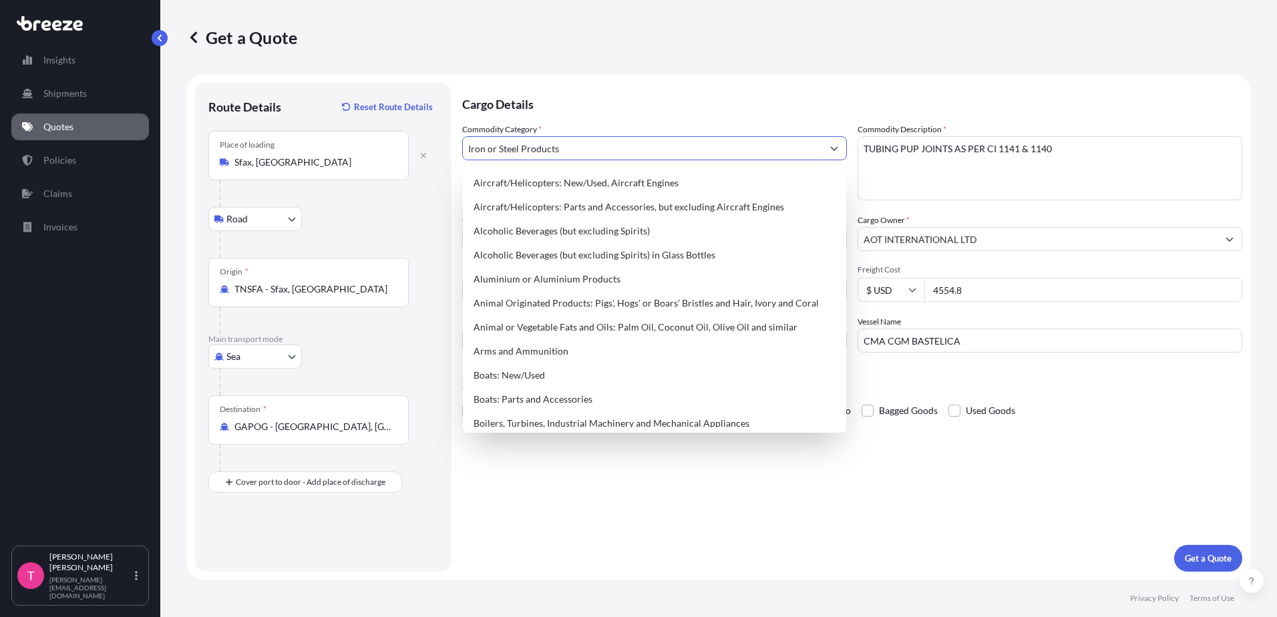
click at [591, 147] on input "Iron or Steel Products" at bounding box center [642, 148] width 359 height 24
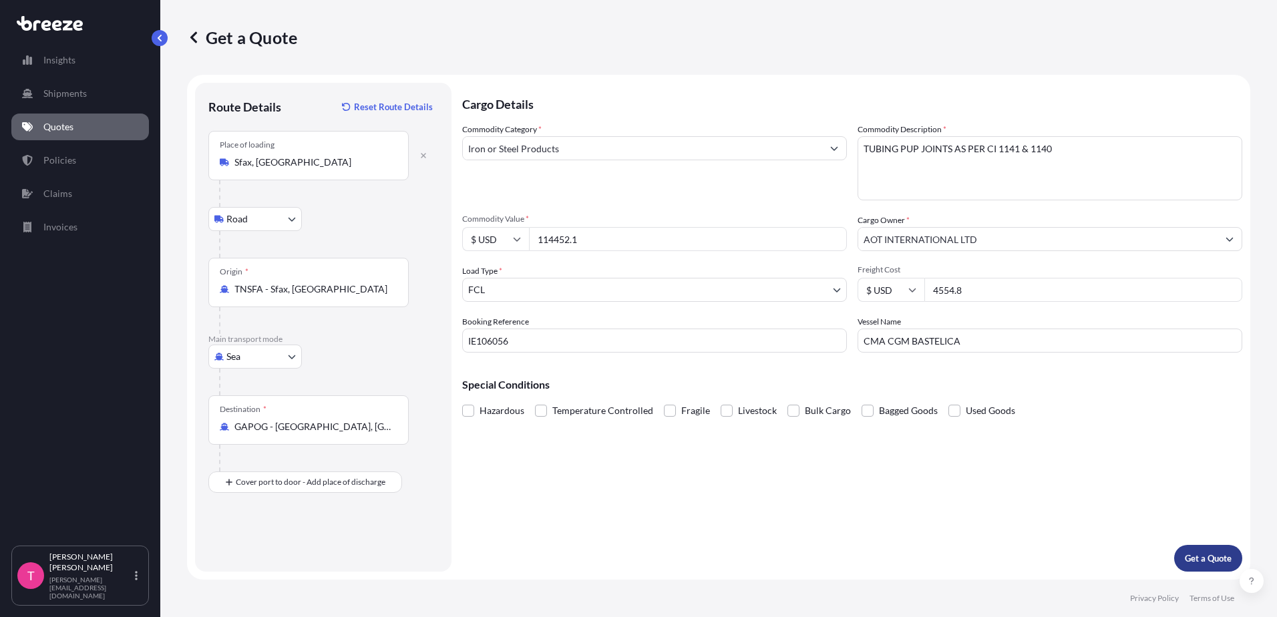
click at [1197, 561] on p "Get a Quote" at bounding box center [1208, 558] width 47 height 13
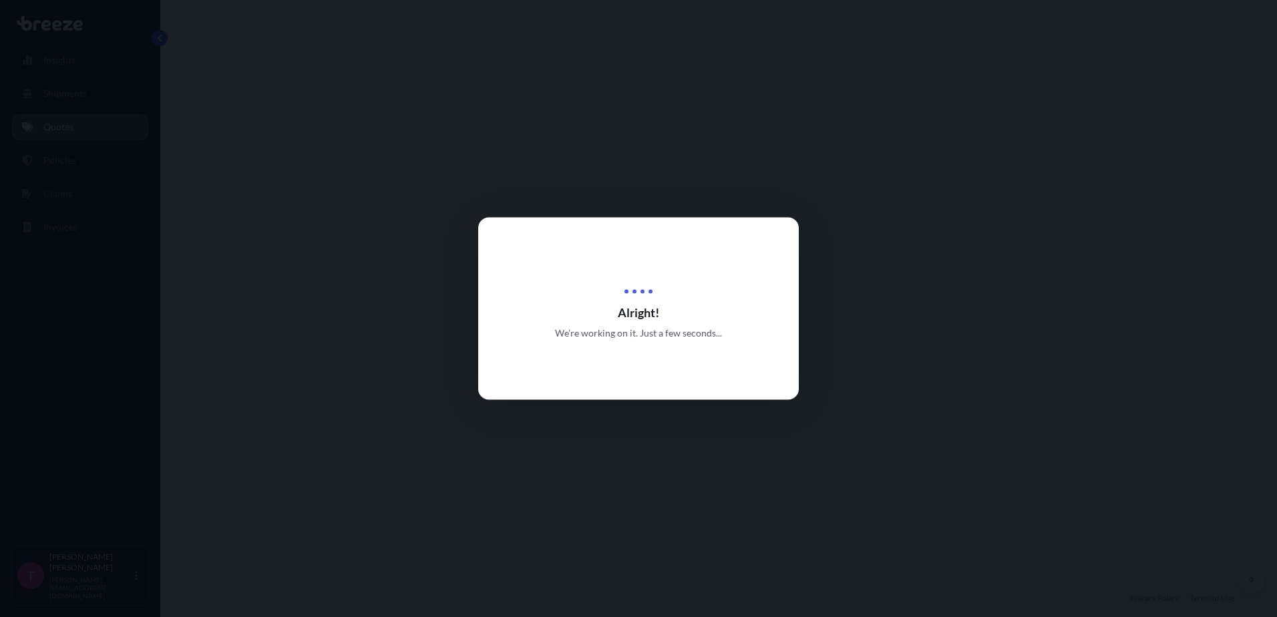
select select "Road"
select select "Sea"
select select "2"
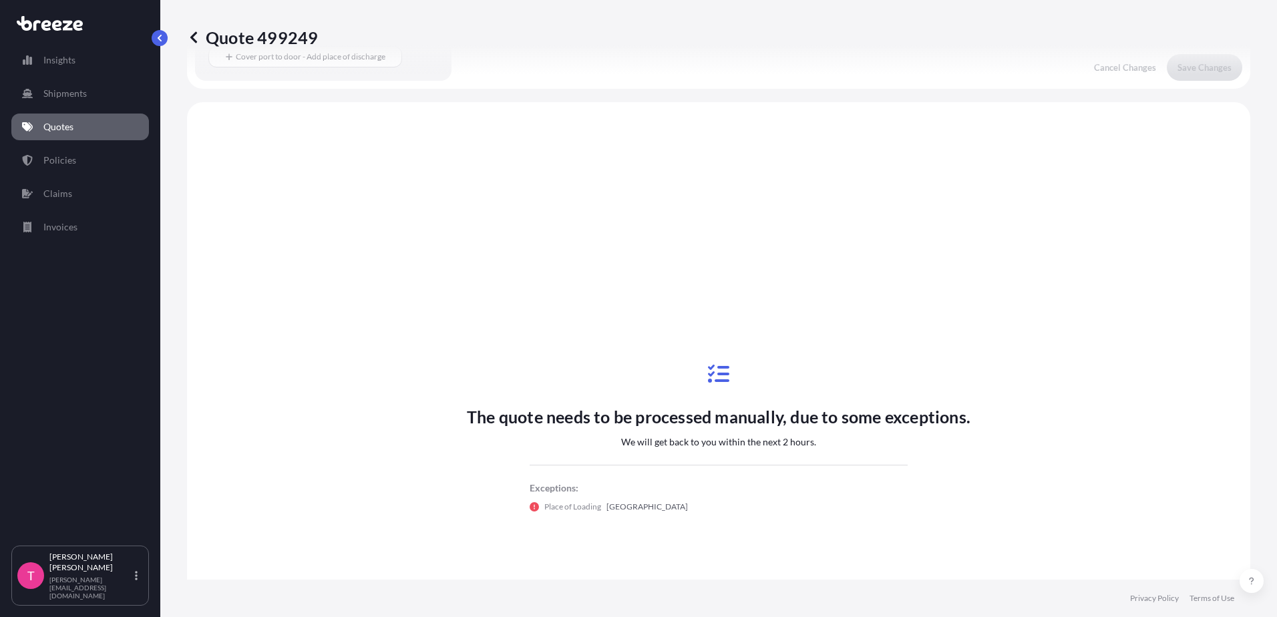
scroll to position [456, 0]
